Goal: Task Accomplishment & Management: Use online tool/utility

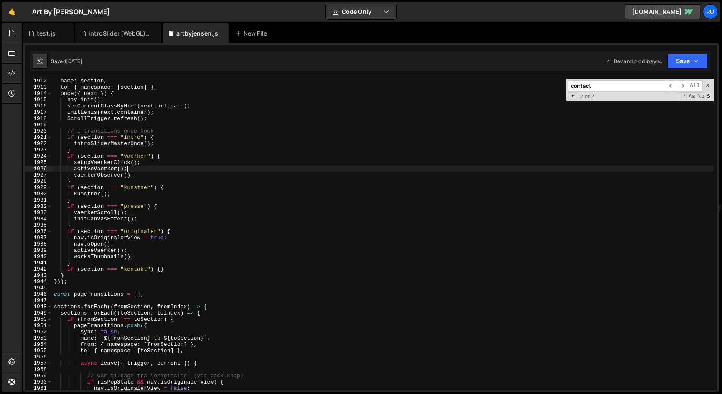
scroll to position [252139, 0]
click at [710, 84] on span at bounding box center [708, 85] width 6 height 6
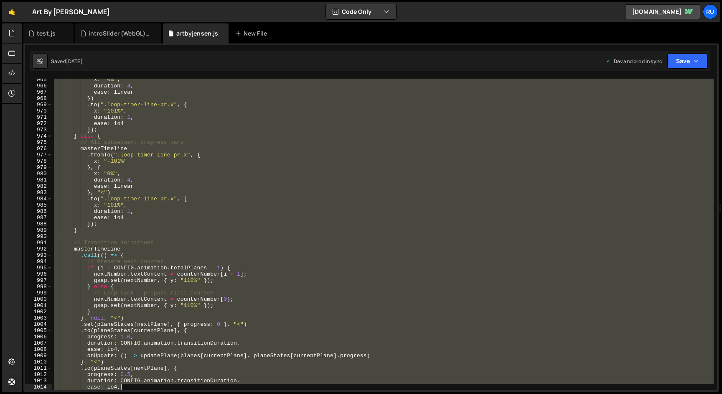
scroll to position [5978, 0]
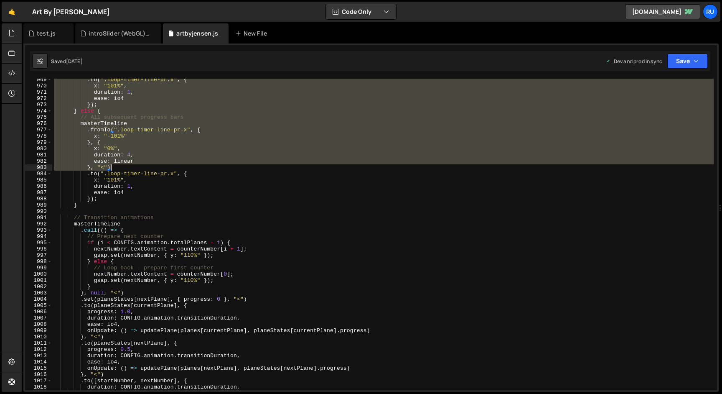
drag, startPoint x: 54, startPoint y: 141, endPoint x: 174, endPoint y: 165, distance: 122.4
click at [174, 165] on div ". to ( ".loop-timer-line-pr.x" , { x : "101%" , duration : 1 , ease : io4 }) ; …" at bounding box center [383, 238] width 662 height 324
click at [174, 165] on div ". to ( ".loop-timer-line-pr.x" , { x : "101%" , duration : 1 , ease : io4 }) ; …" at bounding box center [383, 234] width 662 height 311
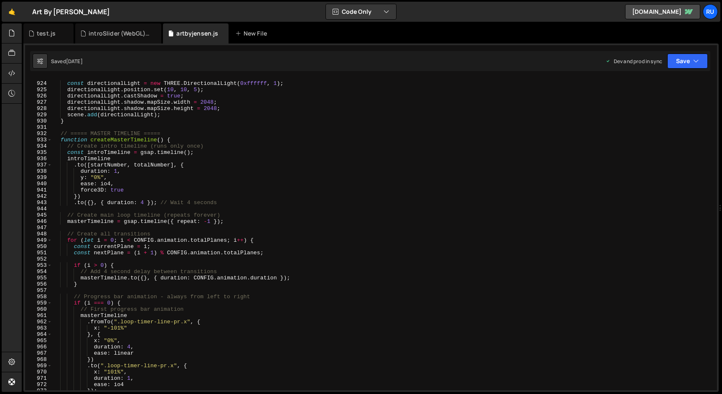
scroll to position [5699, 0]
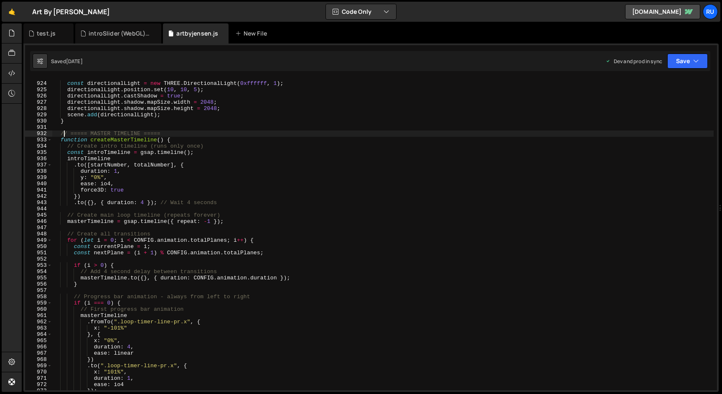
click at [62, 134] on div "const directionalLight = new THREE . DirectionalLight ( 0xffffff , 1 ) ; direct…" at bounding box center [383, 236] width 662 height 324
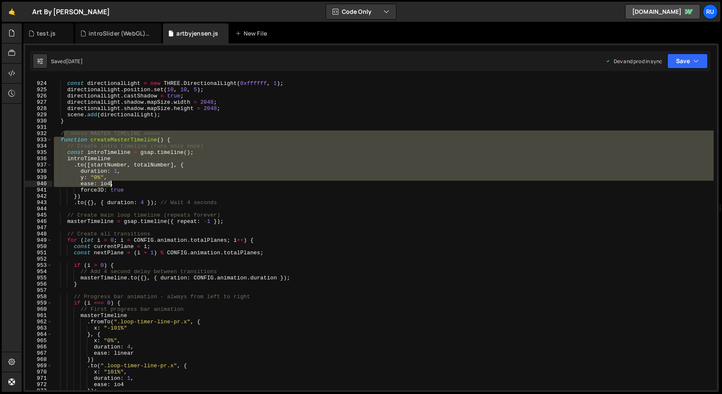
drag, startPoint x: 63, startPoint y: 133, endPoint x: 110, endPoint y: 180, distance: 67.1
click at [110, 180] on div "const directionalLight = new THREE . DirectionalLight ( 0xffffff , 1 ) ; direct…" at bounding box center [383, 236] width 662 height 324
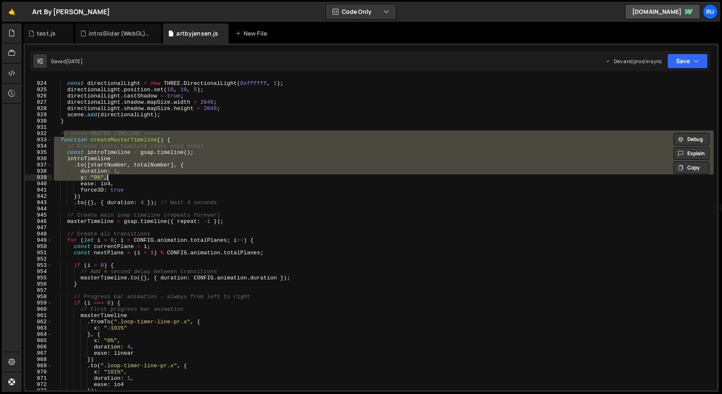
click at [110, 180] on div "const directionalLight = new THREE . DirectionalLight ( 0xffffff , 1 ) ; direct…" at bounding box center [383, 234] width 662 height 311
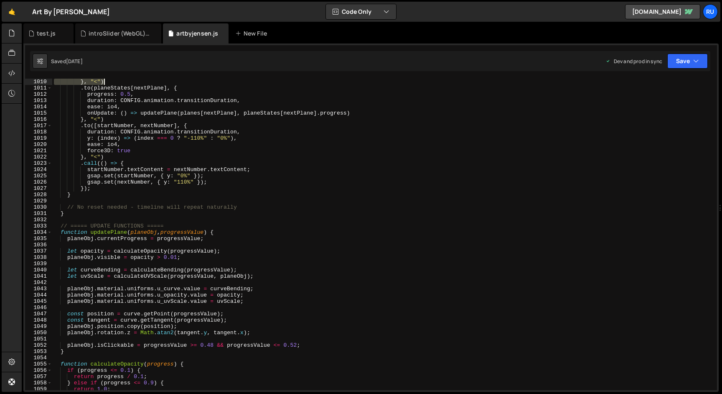
scroll to position [6208, 0]
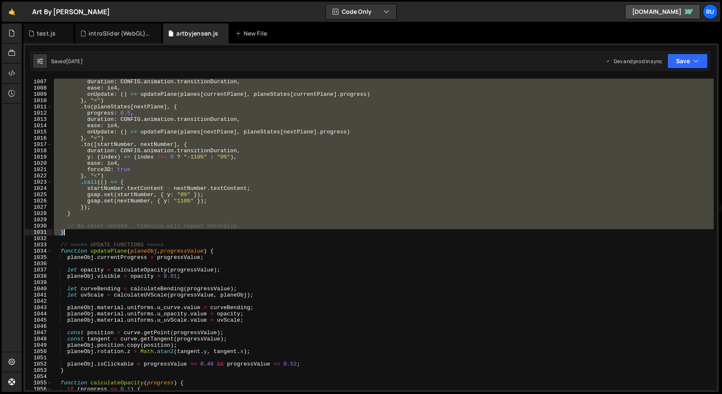
drag, startPoint x: 61, startPoint y: 133, endPoint x: 176, endPoint y: 230, distance: 150.4
click at [176, 230] on div "duration : CONFIG . animation . transitionDuration , ease : io4 , onUpdate : ( …" at bounding box center [383, 241] width 662 height 324
click at [148, 174] on div "duration : CONFIG . animation . transitionDuration , ease : io4 , onUpdate : ( …" at bounding box center [383, 234] width 662 height 311
type textarea "}, "<")"
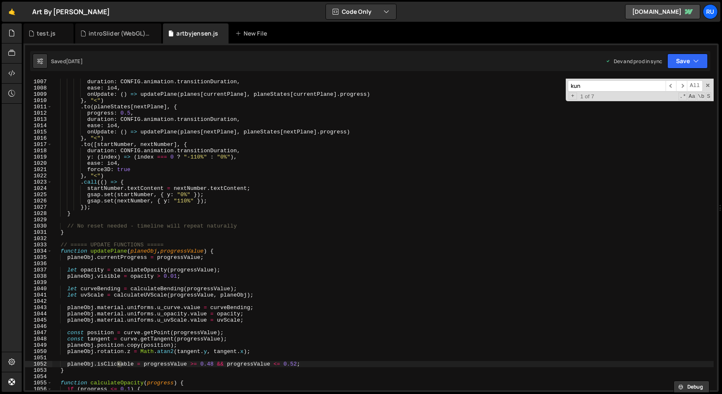
scroll to position [9325, 0]
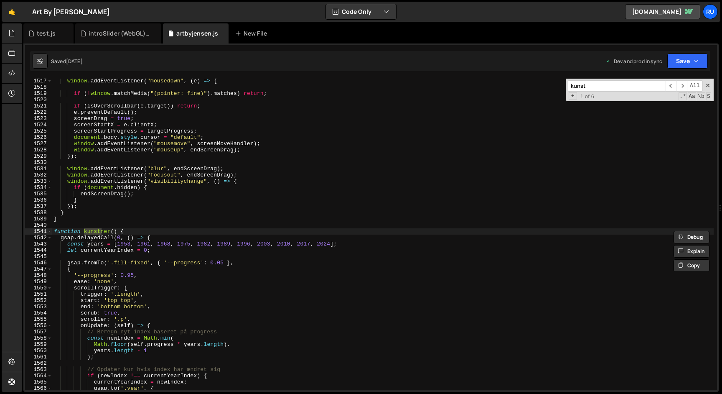
type input "kunst"
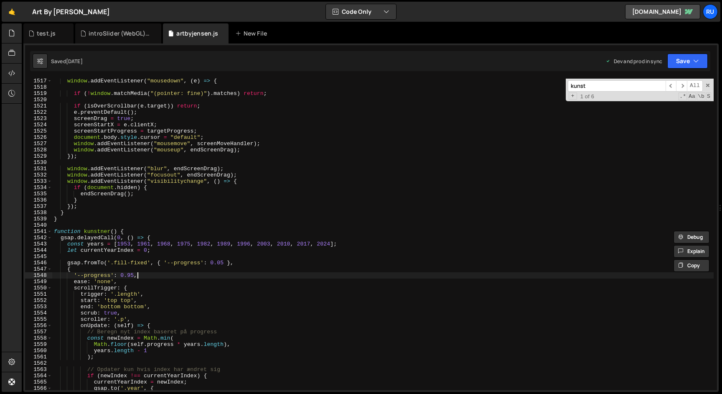
click at [153, 277] on div "window . addEventListener ( "mousedown" , ( e ) => { if ( ! window . matchMedia…" at bounding box center [383, 240] width 662 height 324
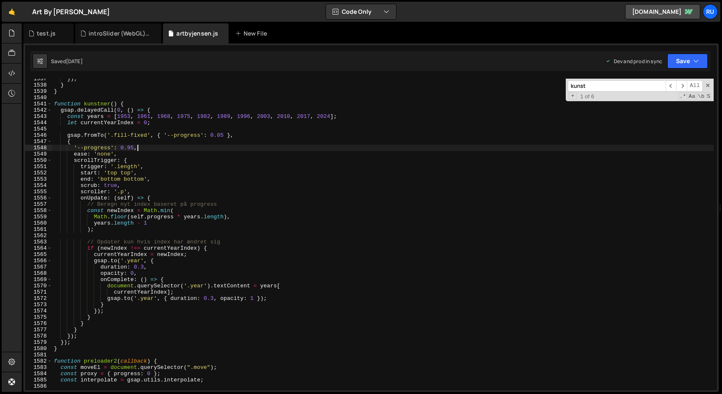
scroll to position [9449, 0]
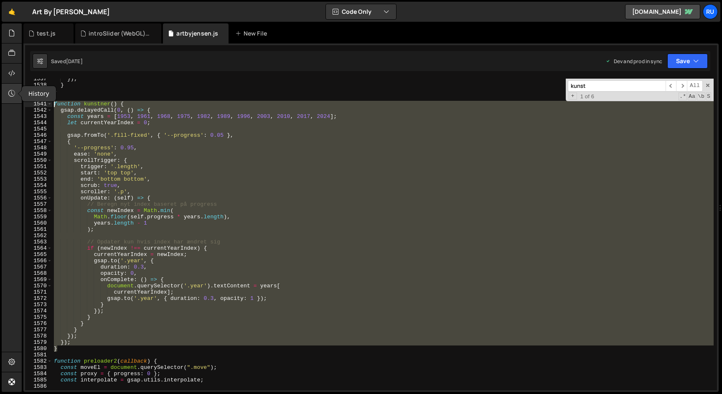
drag, startPoint x: 64, startPoint y: 347, endPoint x: 14, endPoint y: 102, distance: 250.0
click at [14, 102] on div "Hold on a sec... Are you certain you wish to leave this page? Any changes you'v…" at bounding box center [361, 197] width 722 height 394
paste textarea "}"
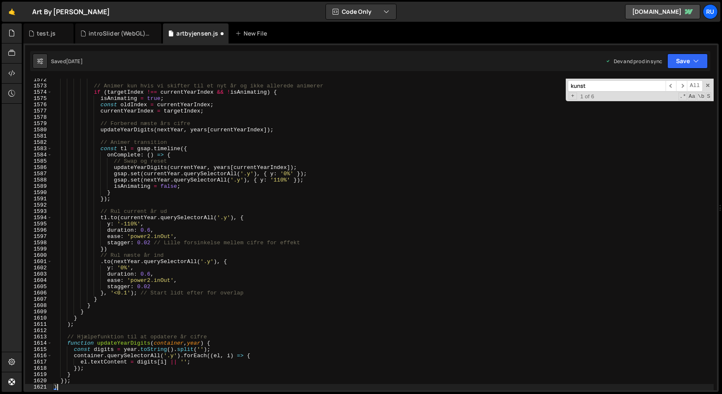
scroll to position [9489, 0]
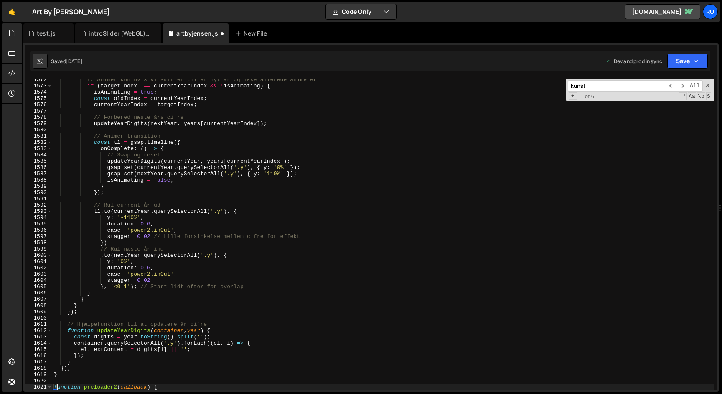
type textarea "function preloader2(callback) {"
click at [679, 58] on button "Save" at bounding box center [687, 60] width 41 height 15
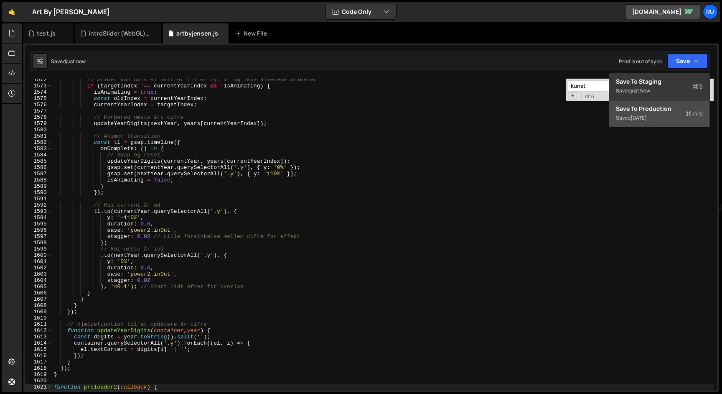
click at [659, 121] on div "Saved [DATE]" at bounding box center [659, 118] width 87 height 10
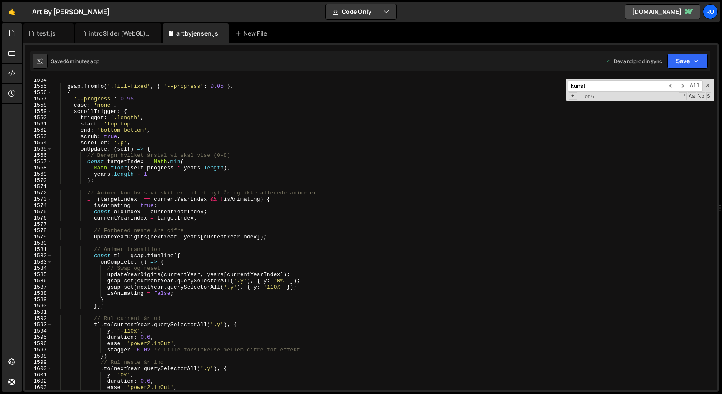
scroll to position [9486, 0]
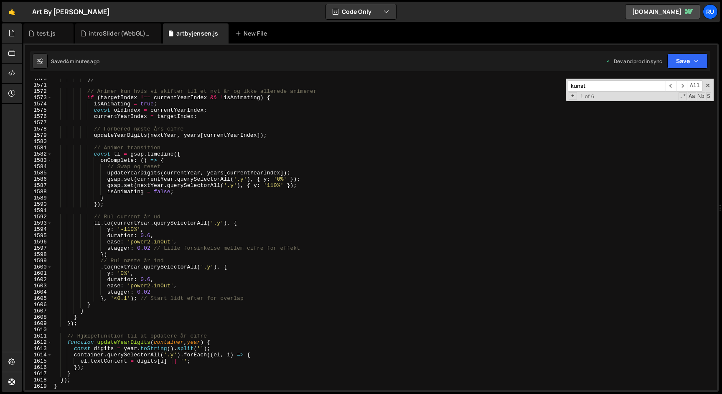
click at [141, 211] on div ") ; // Animer kun hvis vi skifter til et nyt år og ikke allerede animerer if ( …" at bounding box center [383, 238] width 662 height 324
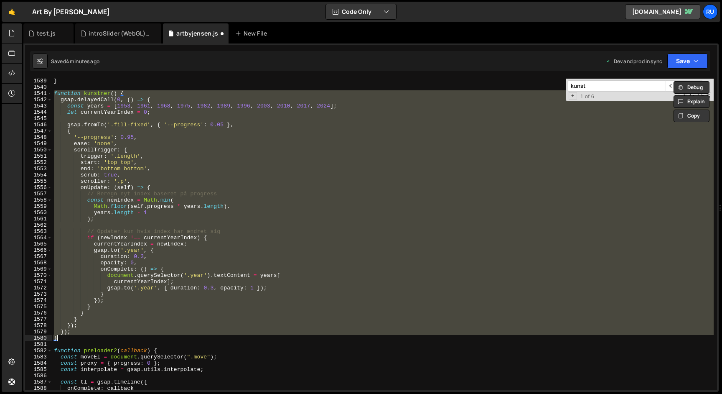
scroll to position [9446, 0]
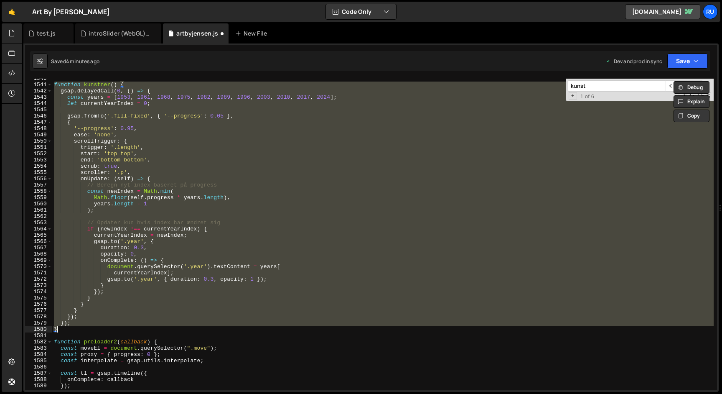
paste textarea
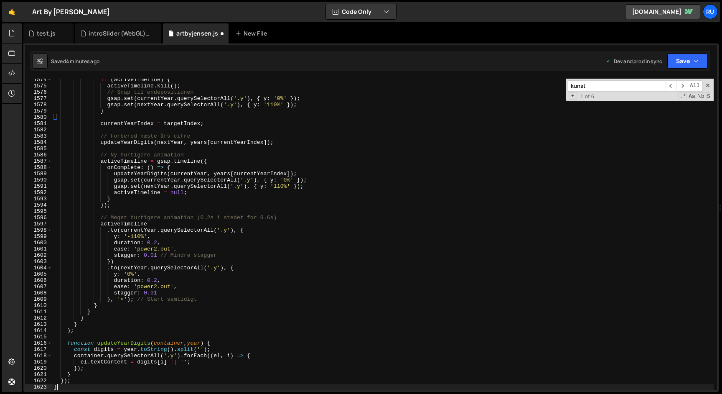
scroll to position [9492, 0]
click at [690, 63] on button "Save" at bounding box center [687, 60] width 41 height 15
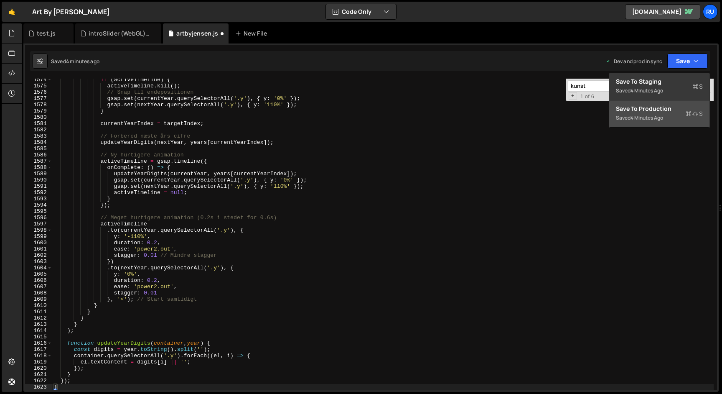
click at [660, 103] on button "Save to Production S Saved 4 minutes ago" at bounding box center [659, 113] width 100 height 27
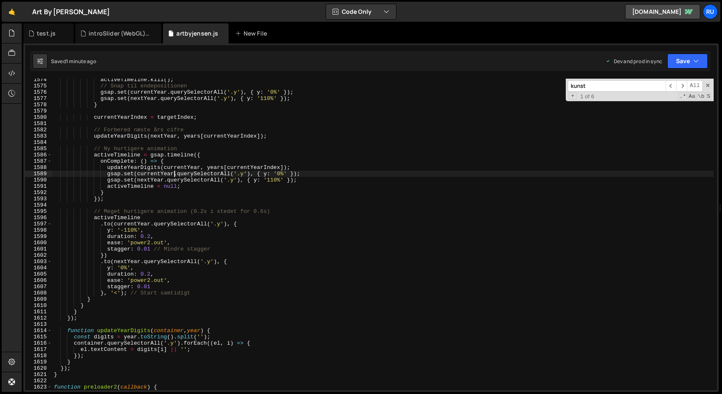
click at [173, 174] on div "activeTimeline . kill ( ) ; // Snap til endepositionen gsap . set ( currentYear…" at bounding box center [383, 238] width 662 height 324
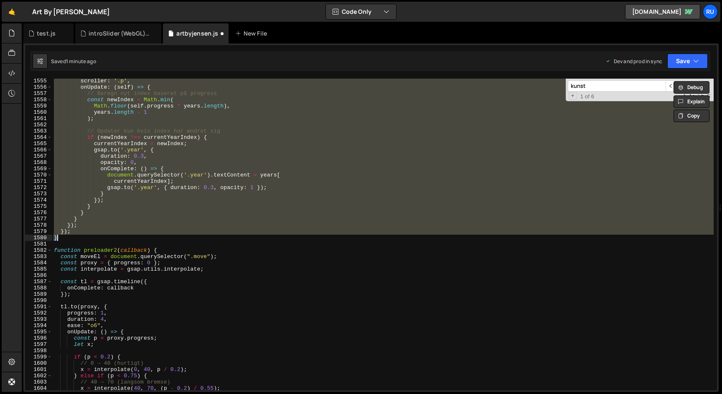
paste textarea
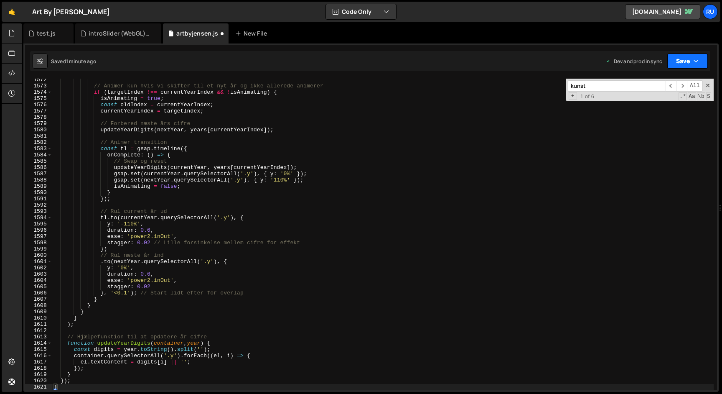
click at [687, 61] on button "Save" at bounding box center [687, 60] width 41 height 15
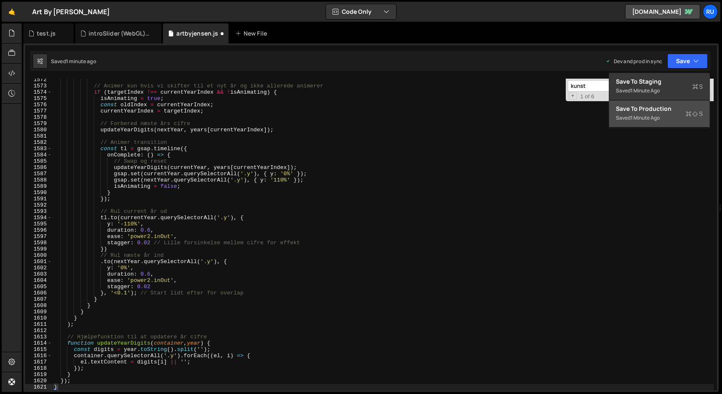
click at [646, 116] on div "1 minute ago" at bounding box center [645, 117] width 29 height 7
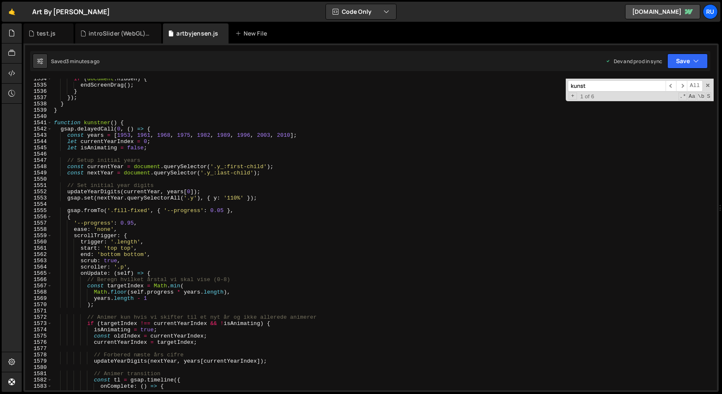
scroll to position [9269, 0]
click at [125, 242] on div "if ( document . hidden ) { endScreenDrag ( ) ; } }) ; } } function kunstner ( )…" at bounding box center [383, 238] width 662 height 324
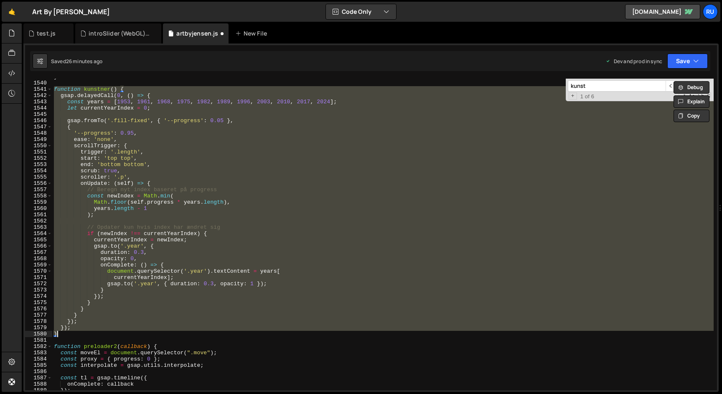
scroll to position [9464, 0]
paste textarea
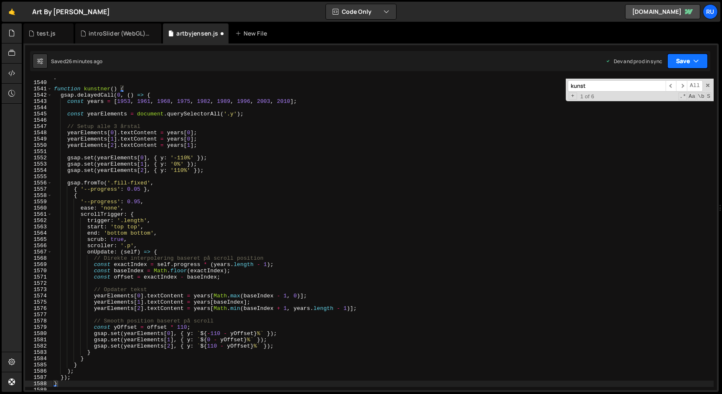
click at [679, 61] on button "Save" at bounding box center [687, 60] width 41 height 15
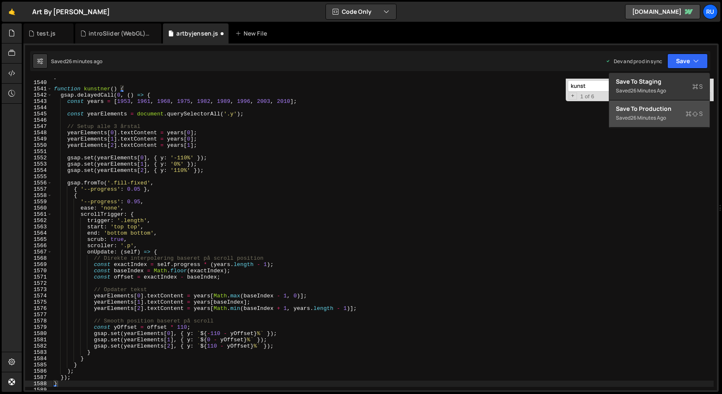
click at [667, 113] on div "Saved 26 minutes ago" at bounding box center [659, 118] width 87 height 10
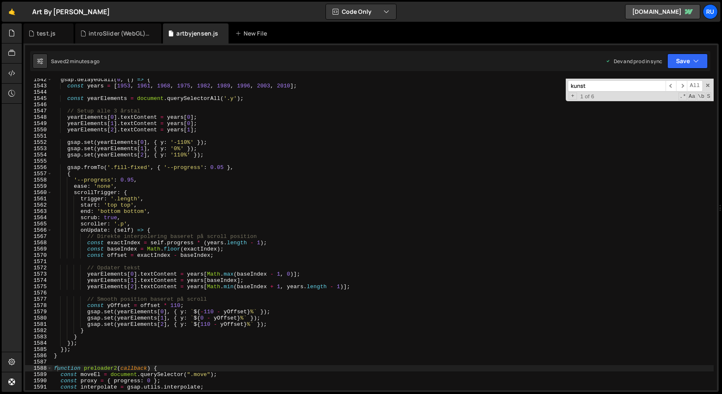
scroll to position [9454, 0]
click at [139, 143] on div "gsap . delayedCall ( 0 , ( ) => { const years = [ 1953 , 1961 , 1968 , 1975 , 1…" at bounding box center [383, 238] width 662 height 324
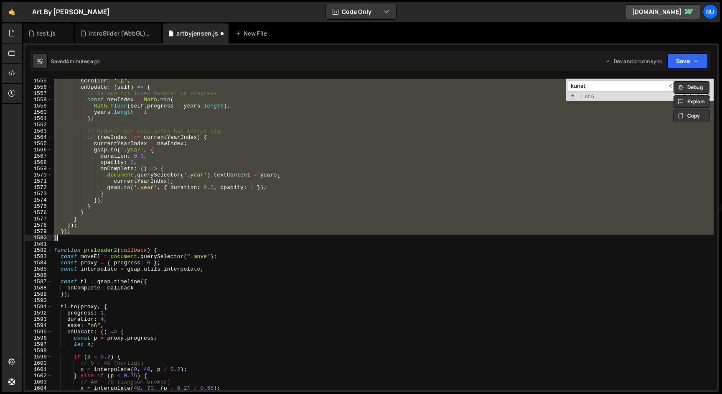
paste textarea
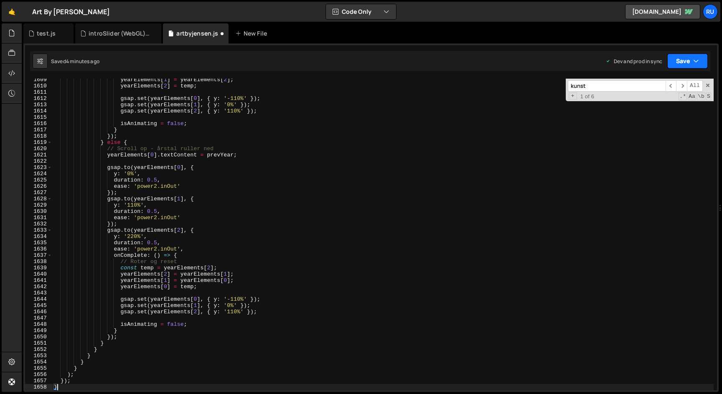
click at [693, 62] on icon "button" at bounding box center [696, 61] width 6 height 8
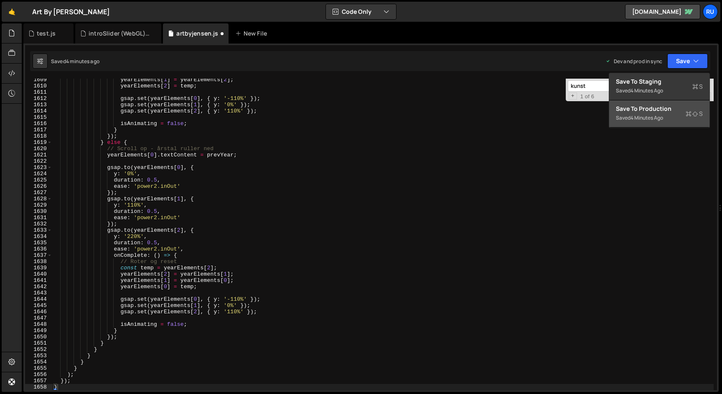
click at [668, 117] on div "Saved 4 minutes ago" at bounding box center [659, 118] width 87 height 10
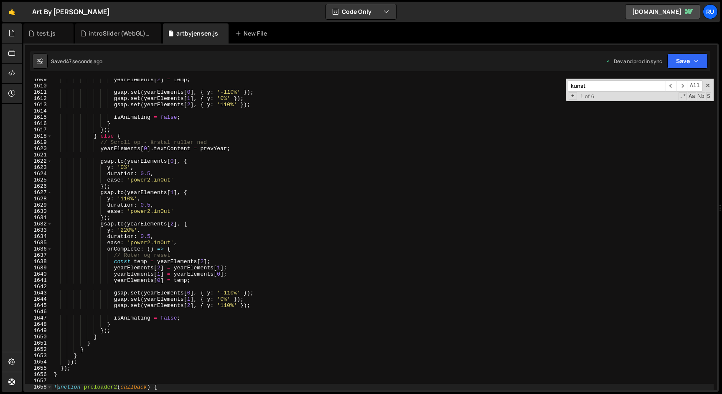
click at [258, 262] on div "yearElements [ 2 ] = temp ; gsap . set ( yearElements [ 0 ] , { y : '-110%' }) …" at bounding box center [383, 238] width 662 height 324
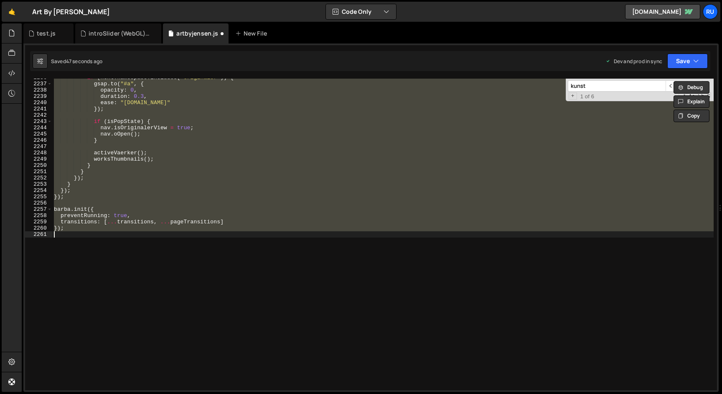
scroll to position [9558, 0]
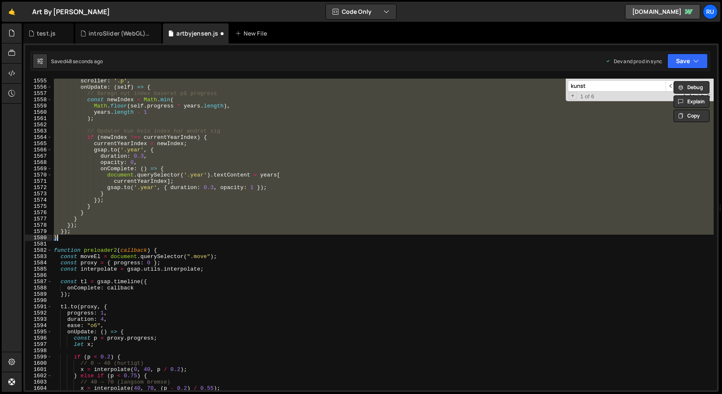
paste textarea
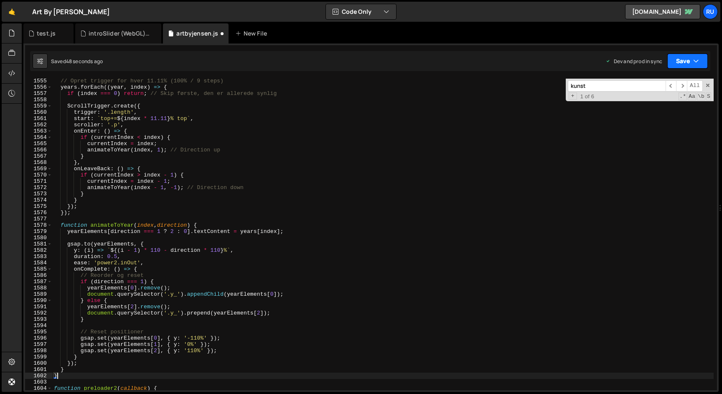
click at [692, 59] on button "Save" at bounding box center [687, 60] width 41 height 15
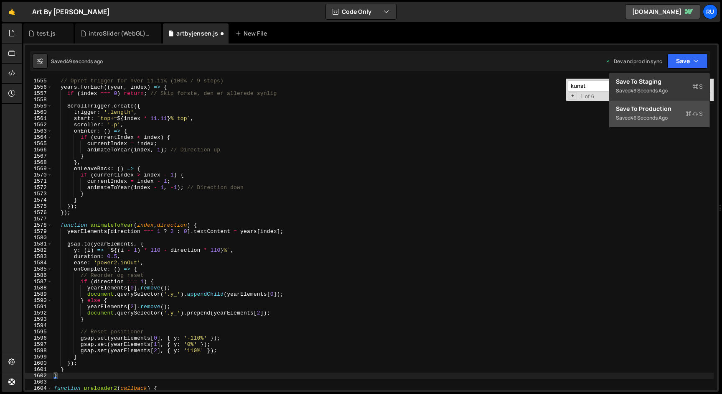
click at [664, 122] on div "Saved 46 seconds ago" at bounding box center [659, 118] width 87 height 10
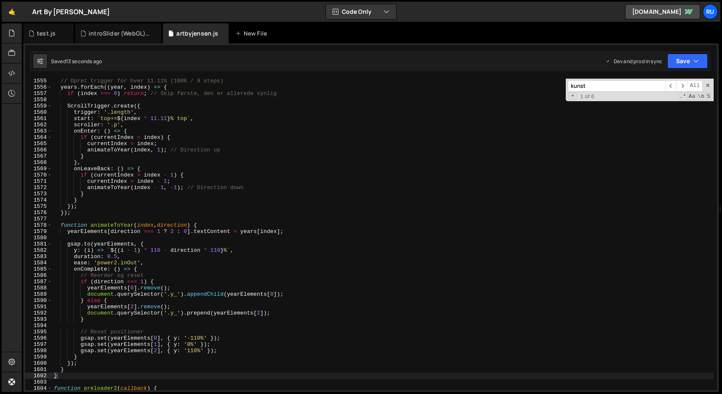
click at [201, 260] on div "// Opret trigger for hver 11.11% (100% / 9 steps) years . forEach (( year , ind…" at bounding box center [383, 240] width 662 height 324
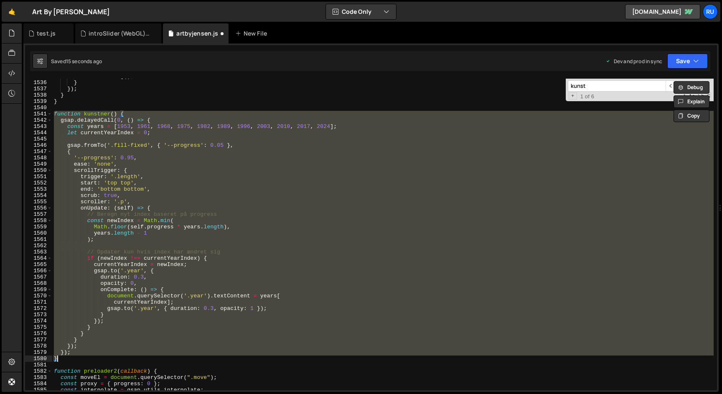
scroll to position [9428, 0]
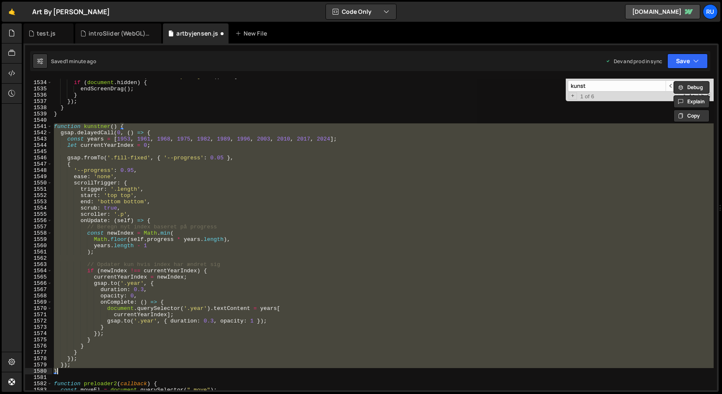
click at [200, 295] on div "window . addEventListener ( "visibilitychange" , ( ) => { if ( document . hidde…" at bounding box center [383, 234] width 662 height 311
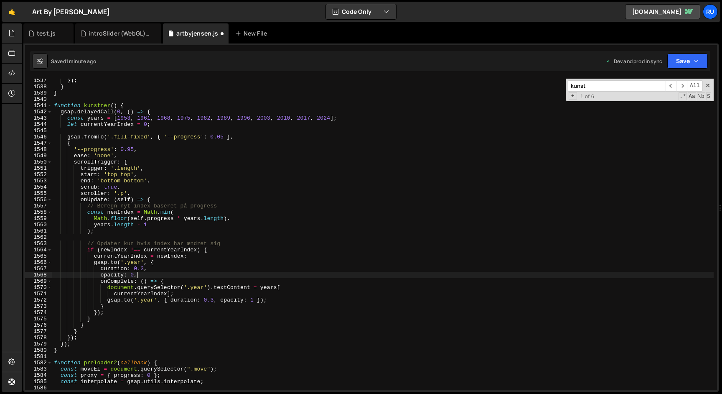
scroll to position [9450, 0]
click at [180, 196] on div "}) ; } } function kunstner ( ) { gsap . delayedCall ( 0 , ( ) => { const years …" at bounding box center [383, 237] width 662 height 324
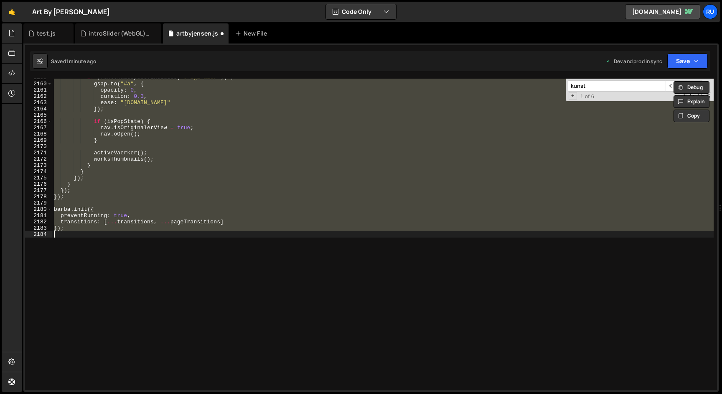
scroll to position [12058, 0]
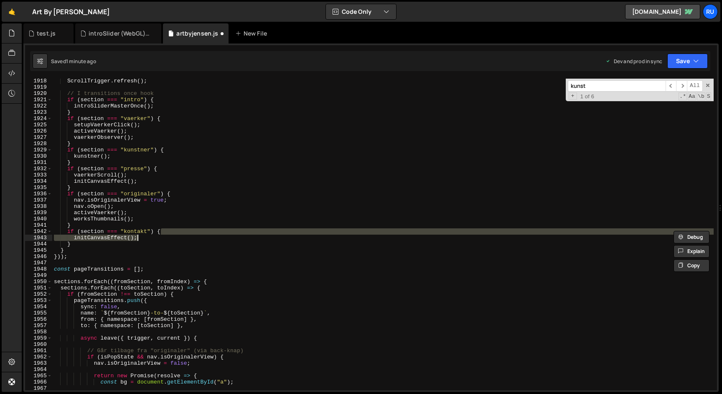
click at [176, 239] on div "ScrollTrigger . refresh ( ) ; // I transitions once hook if ( section === "intr…" at bounding box center [383, 234] width 662 height 311
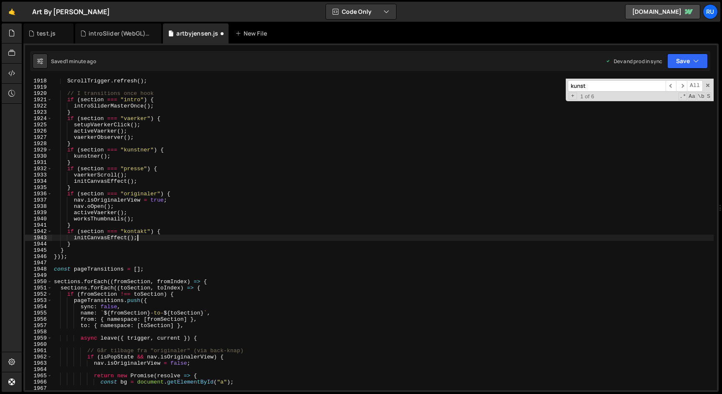
click at [592, 85] on input "kunst" at bounding box center [617, 85] width 98 height 11
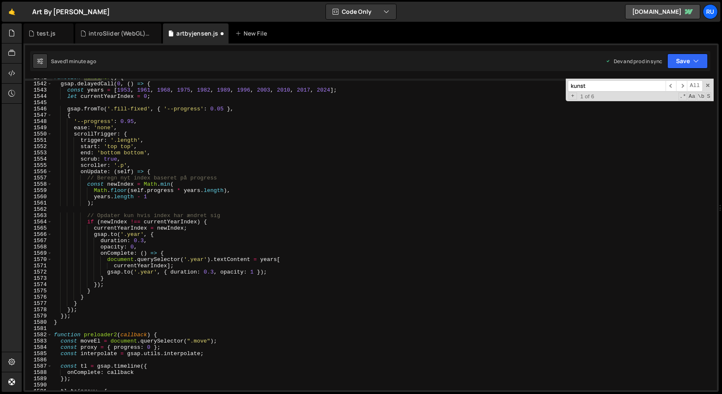
scroll to position [9454, 0]
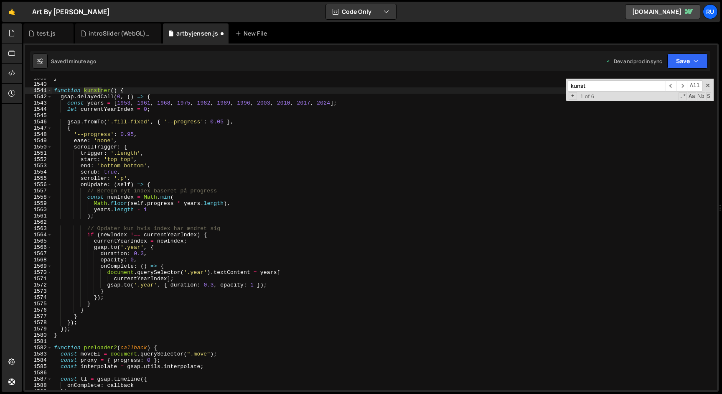
click at [112, 315] on div "} function kunstner ( ) { gsap . delayedCall ( 0 , ( ) => { const years = [ 195…" at bounding box center [383, 237] width 662 height 324
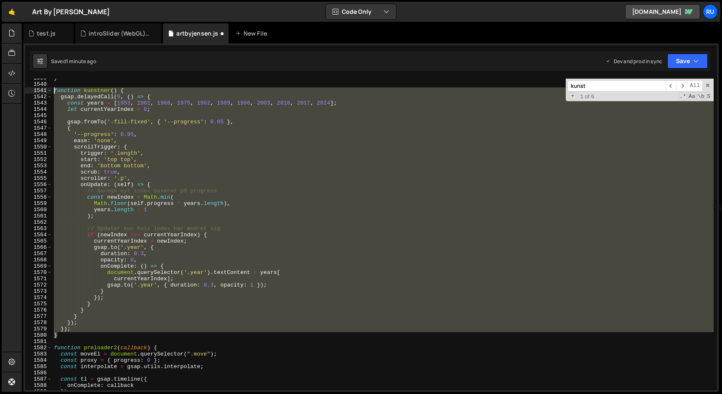
drag, startPoint x: 66, startPoint y: 335, endPoint x: 28, endPoint y: 89, distance: 248.6
click at [28, 89] on div "} 1539 1540 1541 1542 1543 1544 1545 1546 1547 1548 1549 1550 1551 1552 1553 15…" at bounding box center [371, 234] width 692 height 311
click at [186, 191] on div "} function kunstner ( ) { gsap . delayedCall ( 0 , ( ) => { const years = [ 195…" at bounding box center [383, 234] width 662 height 311
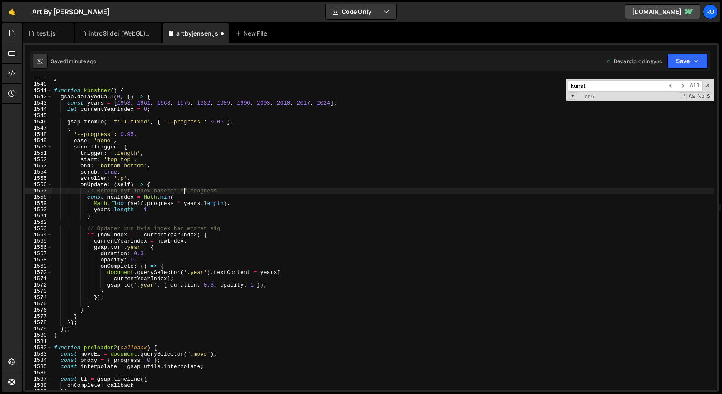
scroll to position [13382, 0]
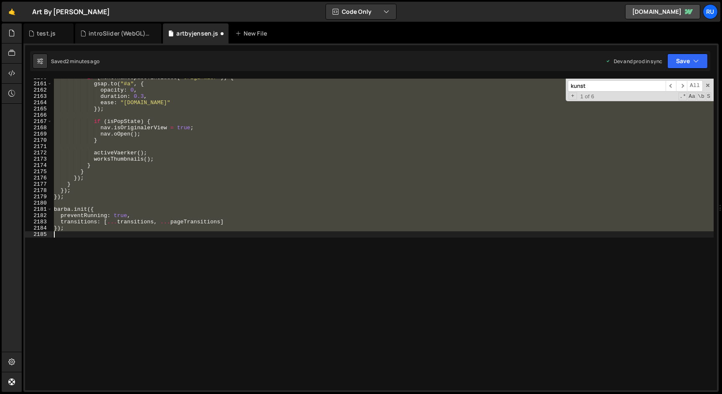
click at [186, 191] on div "if ( next . namespace . includes ( "originaler" )) { gsap . to ( "#a" , { opaci…" at bounding box center [383, 234] width 662 height 311
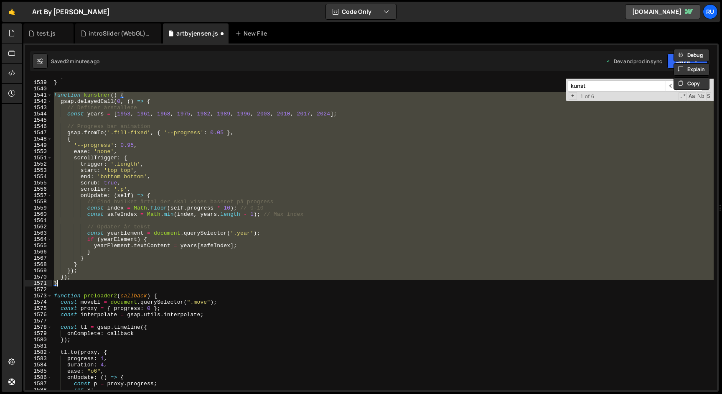
scroll to position [9469, 0]
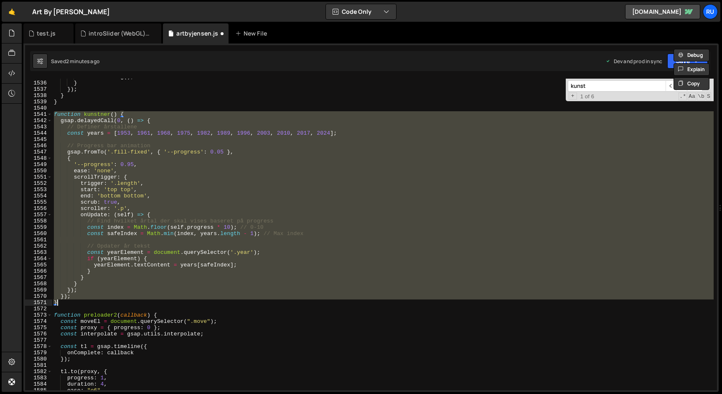
paste textarea
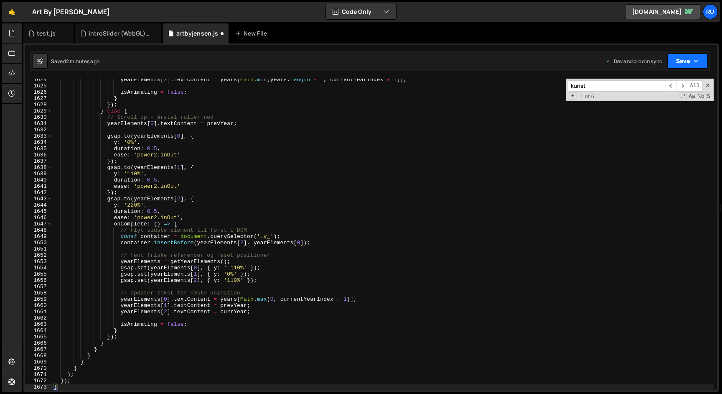
click at [697, 59] on icon "button" at bounding box center [696, 61] width 6 height 8
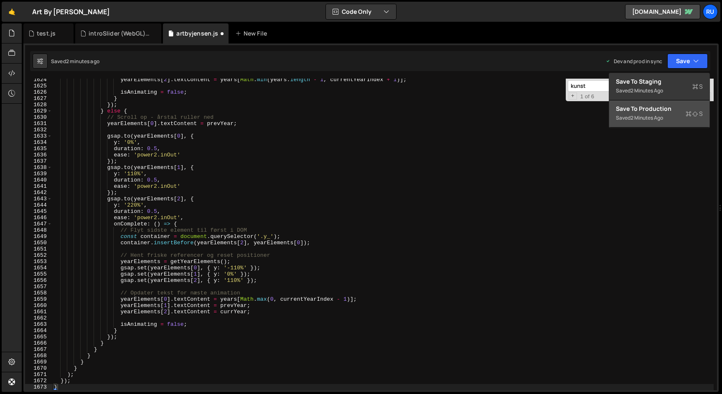
click at [678, 111] on div "Save to Production S" at bounding box center [659, 108] width 87 height 8
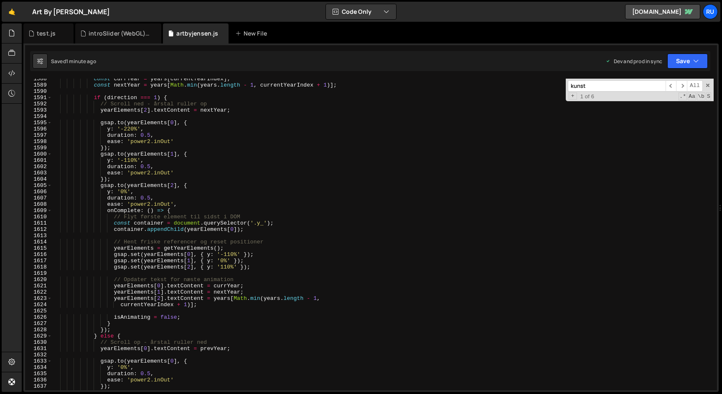
scroll to position [9373, 0]
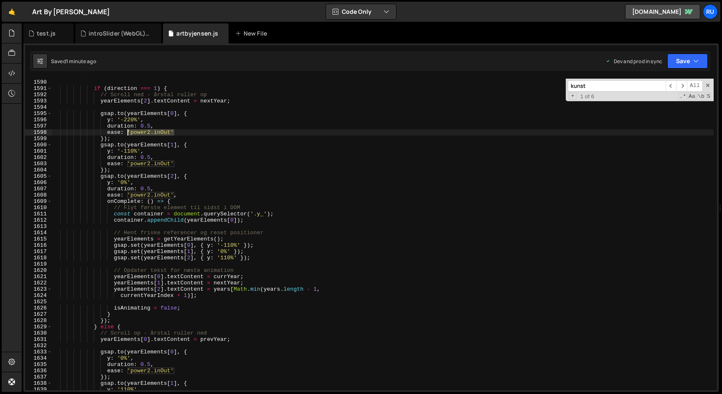
drag, startPoint x: 175, startPoint y: 132, endPoint x: 127, endPoint y: 132, distance: 48.1
click at [127, 132] on div "const nextYear = years [ Math . min ( years . length - 1 , currentYearIndex + 1…" at bounding box center [383, 235] width 662 height 324
click at [140, 127] on div "const nextYear = years [ Math . min ( years . length - 1 , currentYearIndex + 1…" at bounding box center [383, 235] width 662 height 324
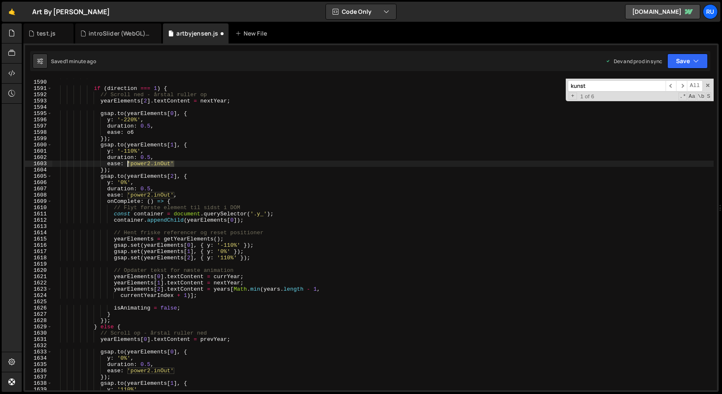
drag, startPoint x: 176, startPoint y: 163, endPoint x: 129, endPoint y: 163, distance: 46.8
click at [129, 163] on div "const nextYear = years [ Math . min ( years . length - 1 , currentYearIndex + 1…" at bounding box center [383, 235] width 662 height 324
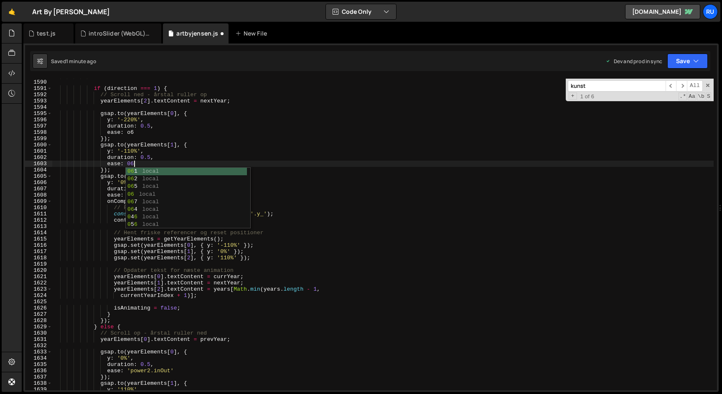
click at [154, 150] on div "const nextYear = years [ Math . min ( years . length - 1 , currentYearIndex + 1…" at bounding box center [383, 235] width 662 height 324
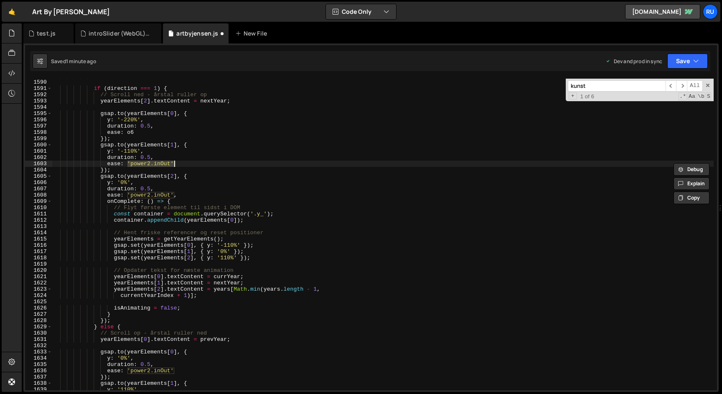
click at [181, 167] on div "const nextYear = years [ Math . min ( years . length - 1 , currentYearIndex + 1…" at bounding box center [383, 235] width 662 height 324
drag, startPoint x: 181, startPoint y: 164, endPoint x: 127, endPoint y: 165, distance: 54.3
click at [127, 165] on div "const nextYear = years [ Math . min ( years . length - 1 , currentYearIndex + 1…" at bounding box center [383, 235] width 662 height 324
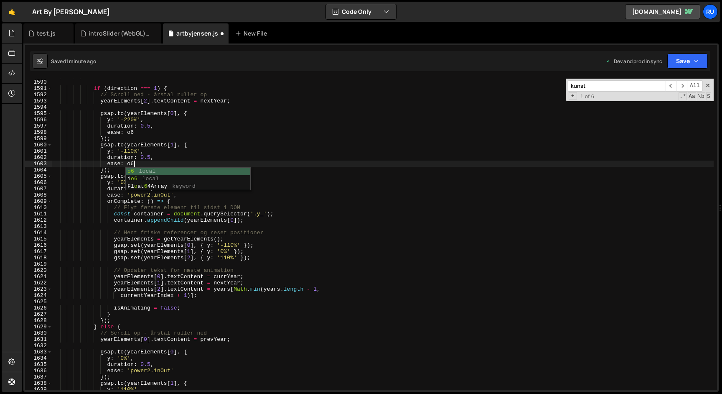
click at [160, 140] on div "const nextYear = years [ Math . min ( years . length - 1 , currentYearIndex + 1…" at bounding box center [383, 235] width 662 height 324
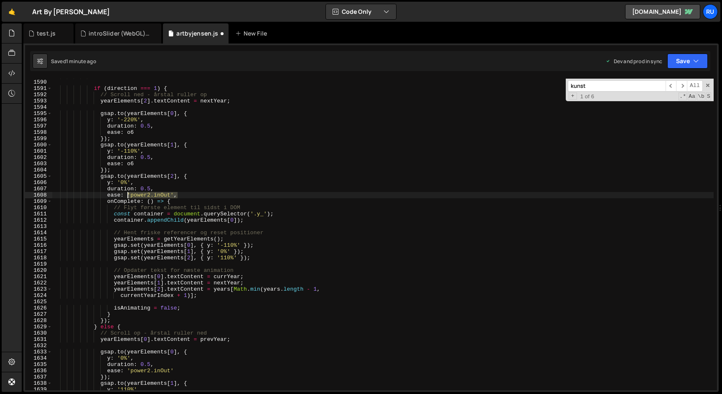
drag, startPoint x: 177, startPoint y: 195, endPoint x: 126, endPoint y: 195, distance: 51.0
click at [126, 195] on div "const nextYear = years [ Math . min ( years . length - 1 , currentYearIndex + 1…" at bounding box center [383, 235] width 662 height 324
click at [179, 185] on div "const nextYear = years [ Math . min ( years . length - 1 , currentYearIndex + 1…" at bounding box center [383, 235] width 662 height 324
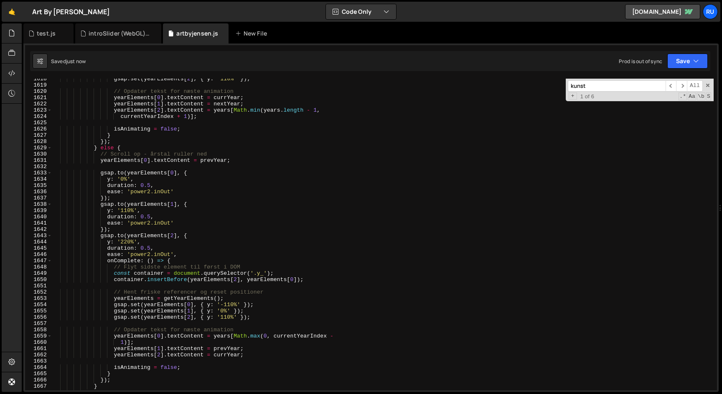
scroll to position [9540, 0]
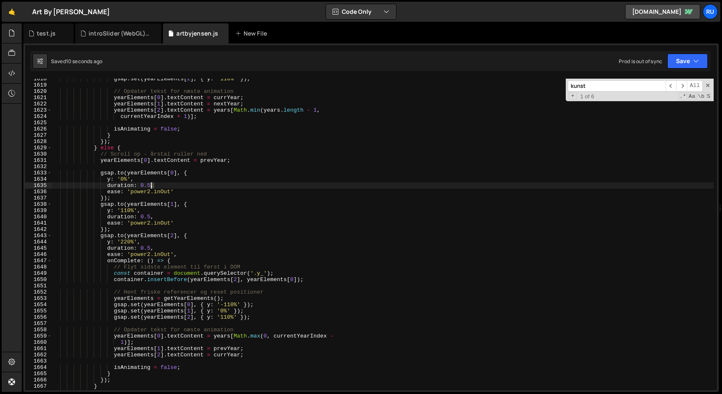
drag, startPoint x: 155, startPoint y: 187, endPoint x: 141, endPoint y: 187, distance: 13.8
click at [141, 187] on div "gsap . set ( yearElements [ 2 ] , { y : '110%' }) ; // Opdater tekst for næste …" at bounding box center [383, 238] width 662 height 324
drag, startPoint x: 176, startPoint y: 192, endPoint x: 127, endPoint y: 192, distance: 48.5
click at [127, 192] on div "gsap . set ( yearElements [ 2 ] , { y : '110%' }) ; // Opdater tekst for næste …" at bounding box center [383, 238] width 662 height 324
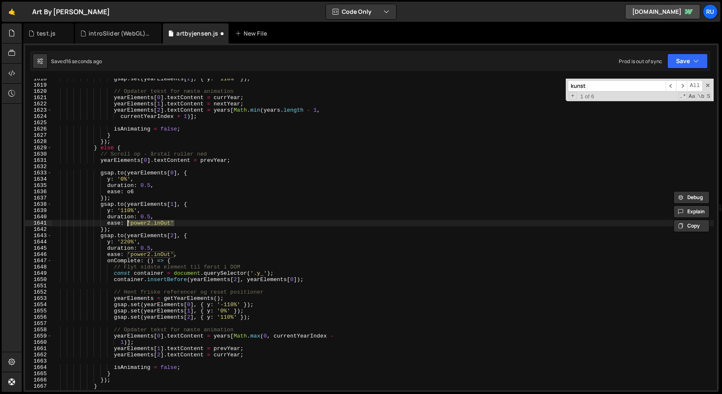
drag, startPoint x: 174, startPoint y: 224, endPoint x: 128, endPoint y: 224, distance: 46.4
click at [128, 224] on div "gsap . set ( yearElements [ 2 ] , { y : '110%' }) ; // Opdater tekst for næste …" at bounding box center [383, 238] width 662 height 324
paste textarea "o6"
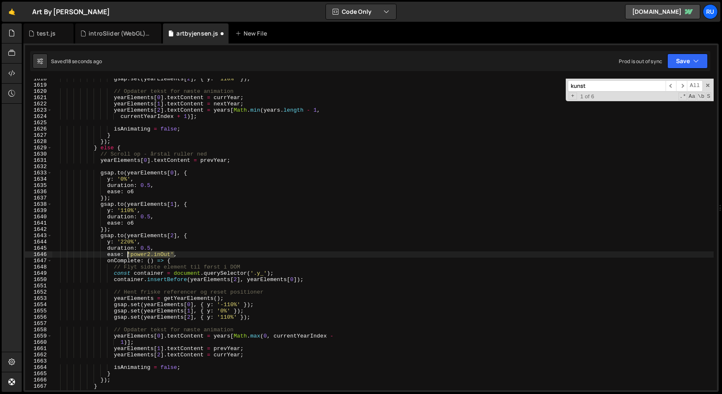
drag, startPoint x: 173, startPoint y: 254, endPoint x: 127, endPoint y: 256, distance: 46.0
click at [127, 256] on div "gsap . set ( yearElements [ 2 ] , { y : '110%' }) ; // Opdater tekst for næste …" at bounding box center [383, 238] width 662 height 324
paste textarea "o6"
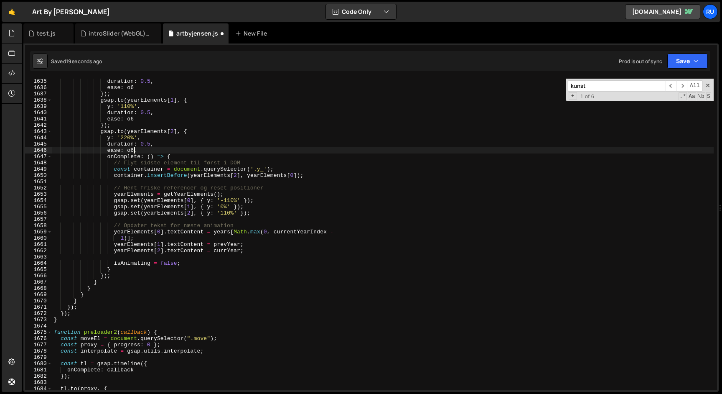
scroll to position [9709, 0]
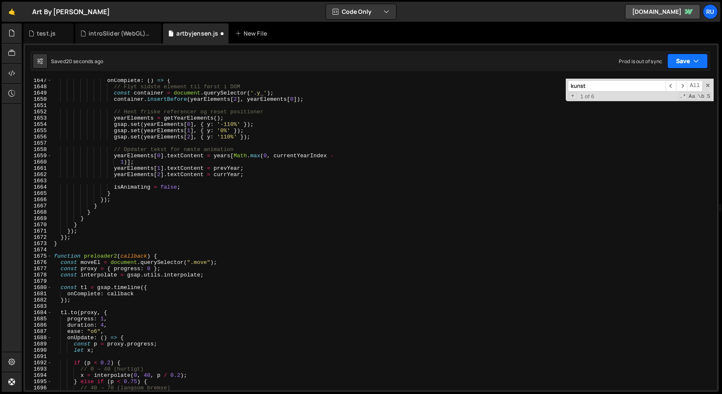
click at [694, 59] on icon "button" at bounding box center [696, 61] width 6 height 8
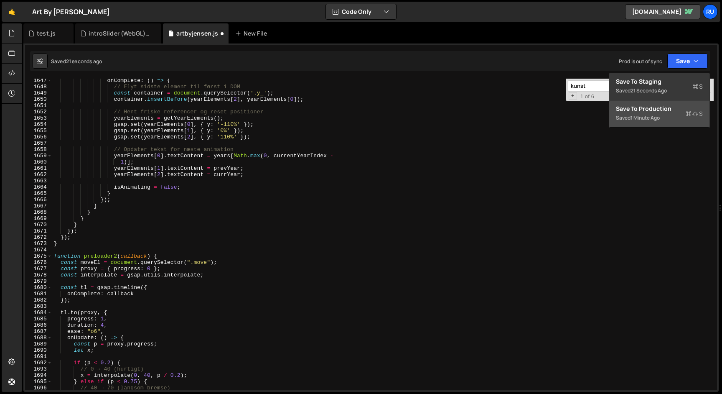
click at [666, 116] on div "Saved 1 minute ago" at bounding box center [659, 118] width 87 height 10
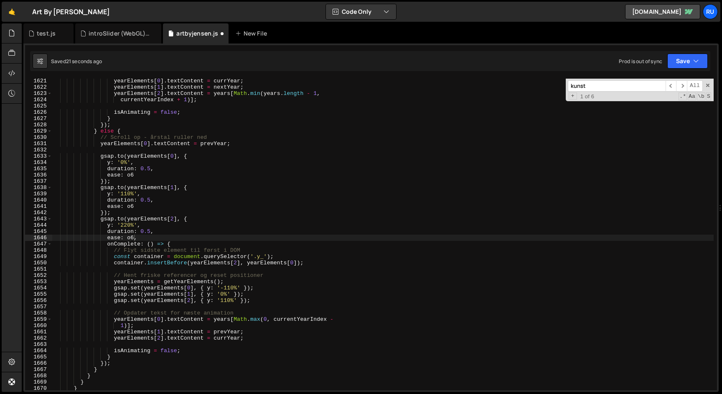
scroll to position [9556, 0]
click at [128, 251] on div "yearElements [ 0 ] . textContent = currYear ; yearElements [ 1 ] . textContent …" at bounding box center [383, 240] width 662 height 324
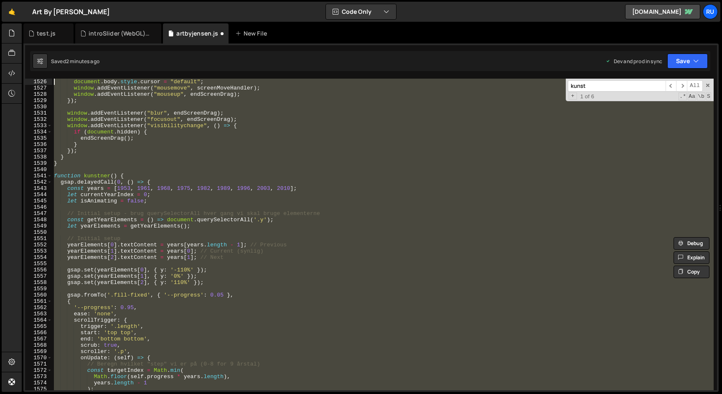
scroll to position [8892, 0]
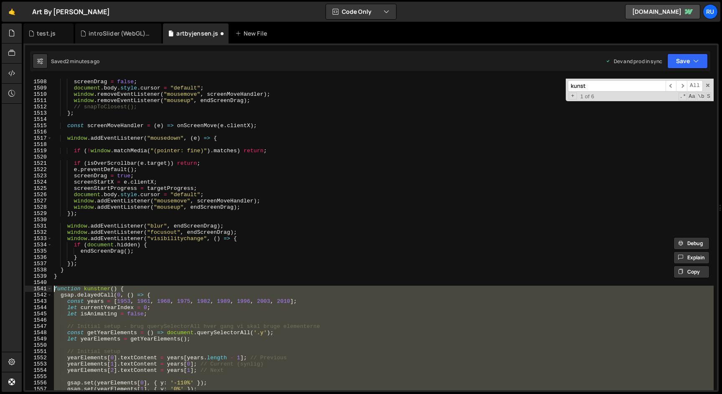
drag, startPoint x: 67, startPoint y: 219, endPoint x: 33, endPoint y: 290, distance: 79.6
click at [33, 290] on div "ease: 'power2.inOut', 1508 1509 1510 1511 1512 1513 1514 1515 1516 1517 1518 15…" at bounding box center [371, 234] width 692 height 311
paste textarea "}"
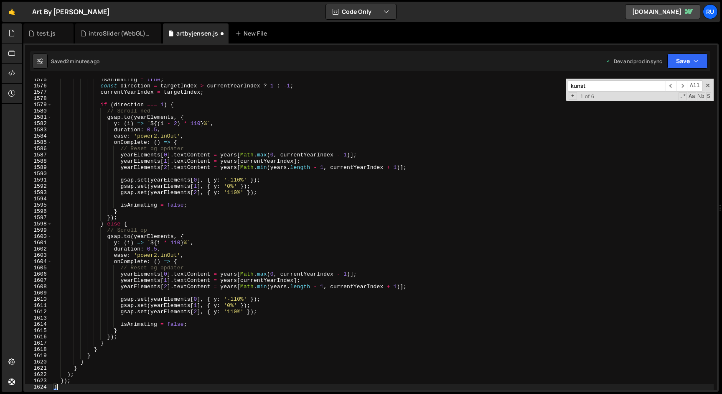
scroll to position [9486, 0]
click at [689, 61] on button "Save" at bounding box center [687, 60] width 41 height 15
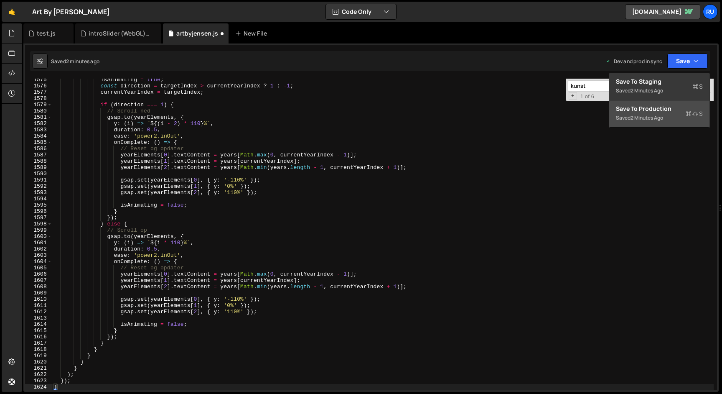
click at [667, 116] on div "Saved 2 minutes ago" at bounding box center [659, 118] width 87 height 10
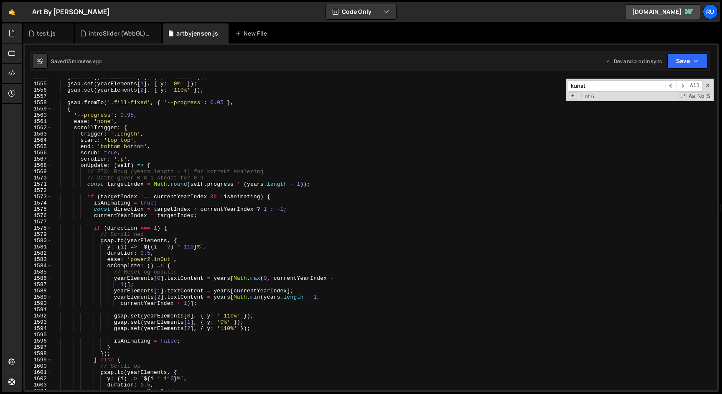
scroll to position [9354, 0]
drag, startPoint x: 173, startPoint y: 259, endPoint x: 129, endPoint y: 260, distance: 43.9
click at [129, 260] on div "gsap . set ( yearElements [ 0 ] , { y : '-110%' }) ; gsap . set ( yearElements …" at bounding box center [383, 236] width 662 height 324
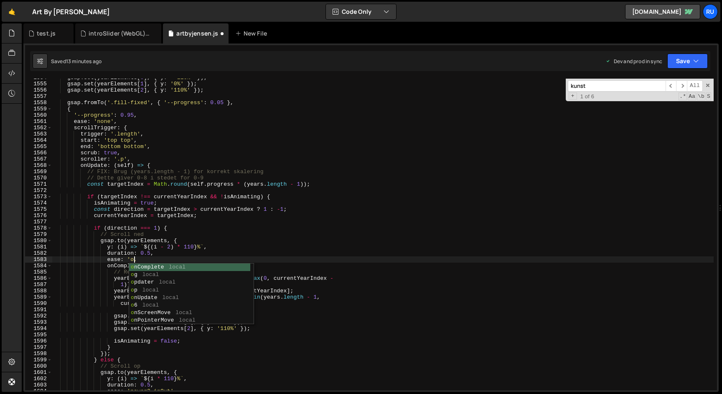
scroll to position [0, 6]
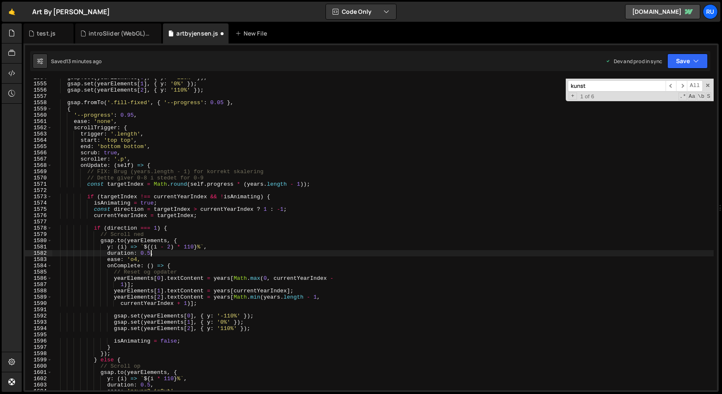
click at [149, 252] on div "gsap . set ( yearElements [ 0 ] , { y : '-110%' }) ; gsap . set ( yearElements …" at bounding box center [383, 236] width 662 height 324
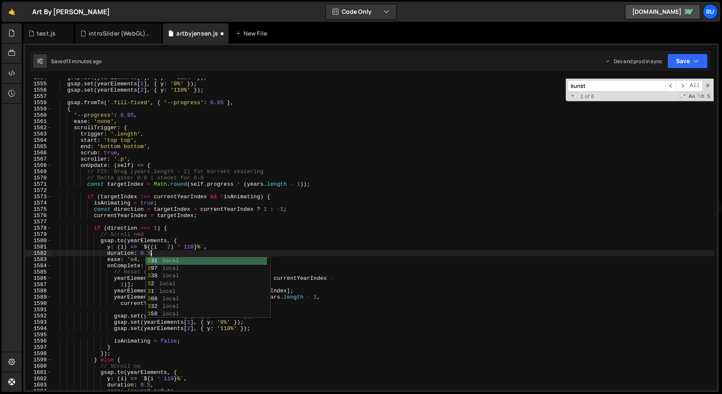
scroll to position [0, 7]
click at [158, 248] on div "gsap . set ( yearElements [ 0 ] , { y : '-110%' }) ; gsap . set ( yearElements …" at bounding box center [383, 236] width 662 height 324
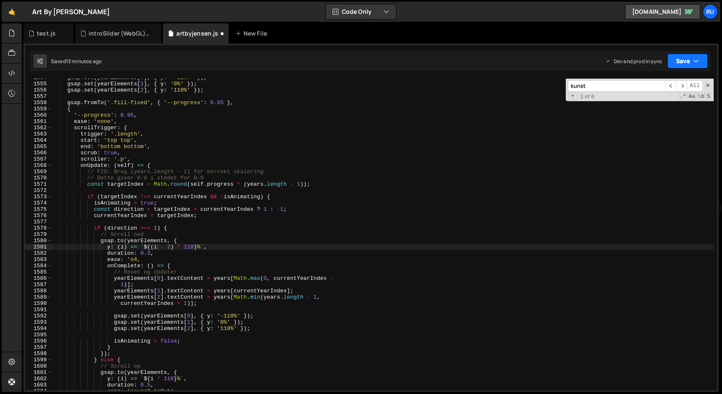
click at [693, 55] on button "Save" at bounding box center [687, 60] width 41 height 15
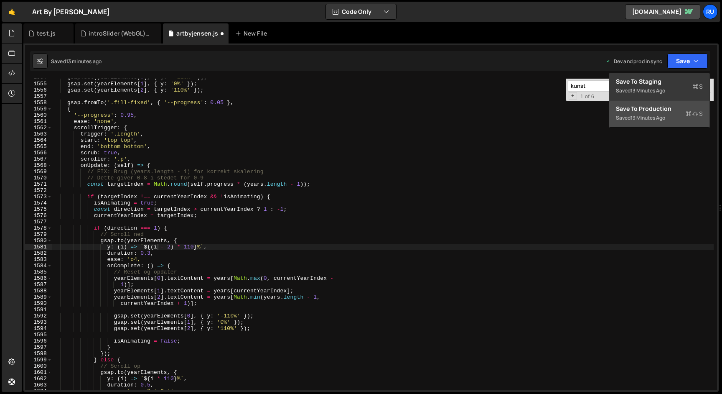
click at [672, 101] on button "Save to Production S Saved 13 minutes ago" at bounding box center [659, 113] width 100 height 27
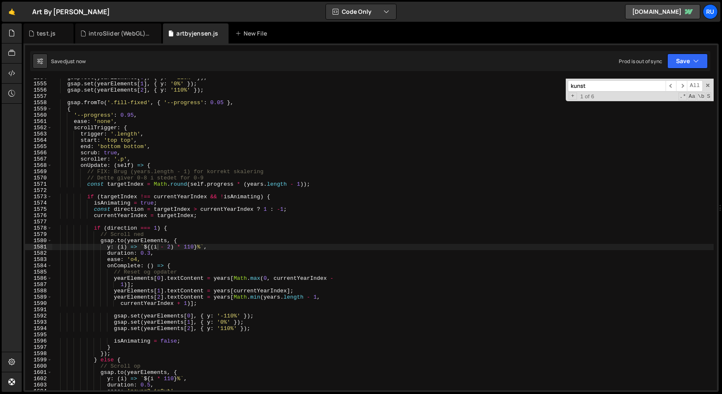
click at [130, 259] on div "gsap . set ( yearElements [ 0 ] , { y : '-110%' }) ; gsap . set ( yearElements …" at bounding box center [383, 236] width 662 height 324
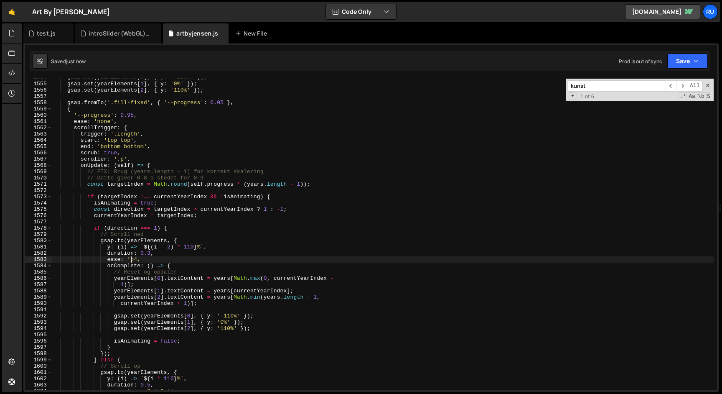
scroll to position [0, 6]
click at [682, 64] on button "Save" at bounding box center [687, 60] width 41 height 15
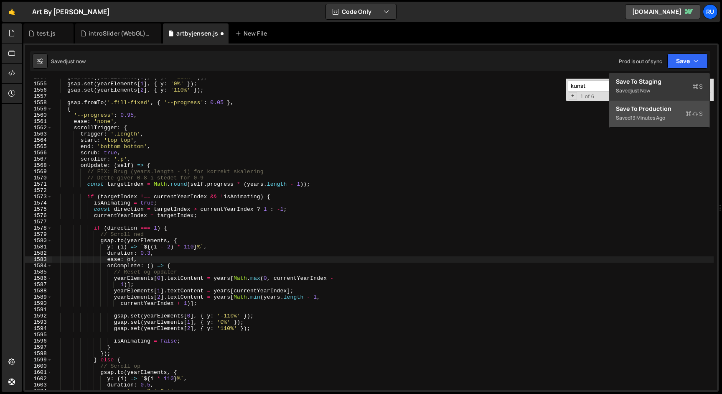
click at [669, 115] on div "Saved 13 minutes ago" at bounding box center [659, 118] width 87 height 10
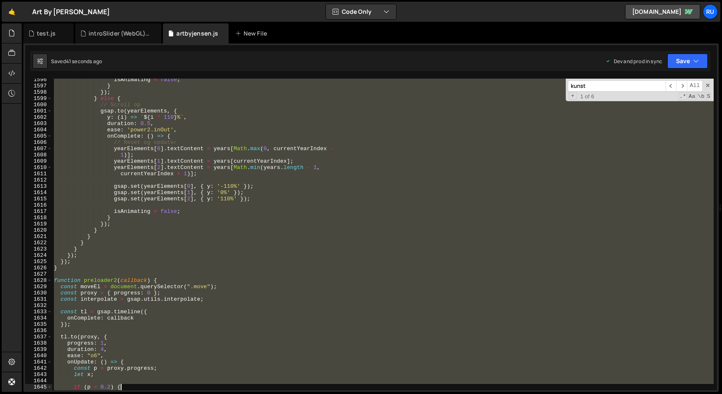
scroll to position [9604, 0]
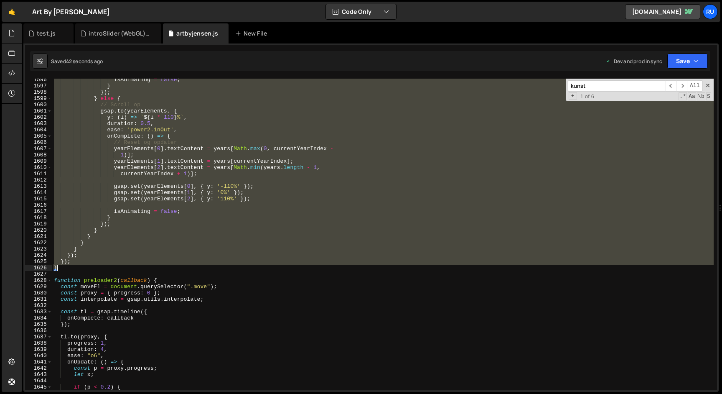
drag, startPoint x: 55, startPoint y: 155, endPoint x: 218, endPoint y: 270, distance: 199.2
click at [218, 270] on div "isAnimating = false ; } }) ; } else { // Scroll op gsap . to ( yearElements , {…" at bounding box center [383, 238] width 662 height 324
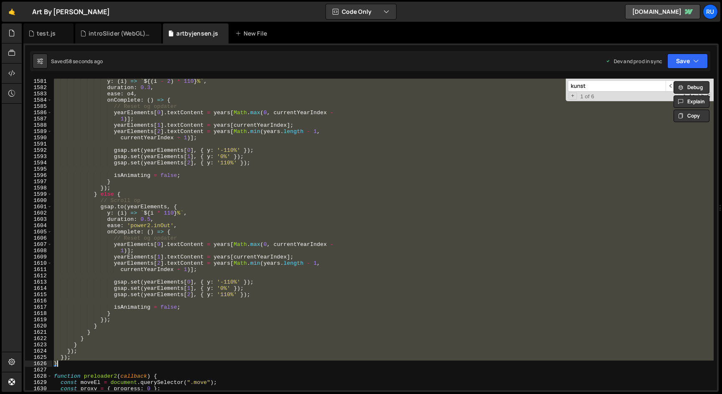
scroll to position [9557, 0]
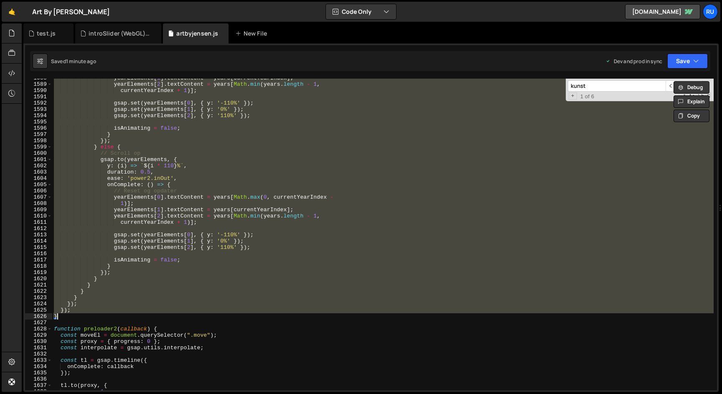
paste textarea
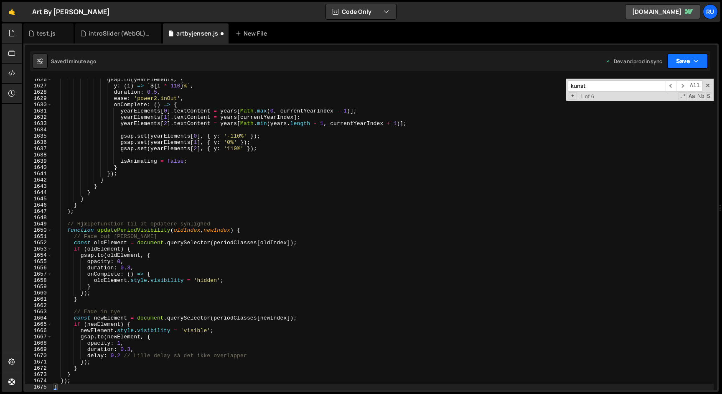
click at [685, 61] on button "Save" at bounding box center [687, 60] width 41 height 15
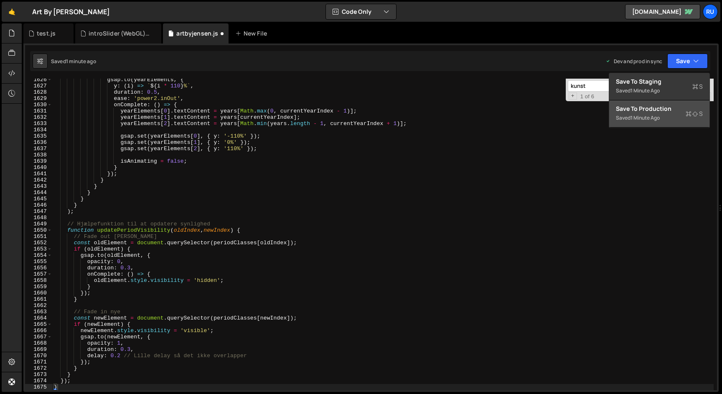
click at [654, 120] on div "1 minute ago" at bounding box center [645, 117] width 29 height 7
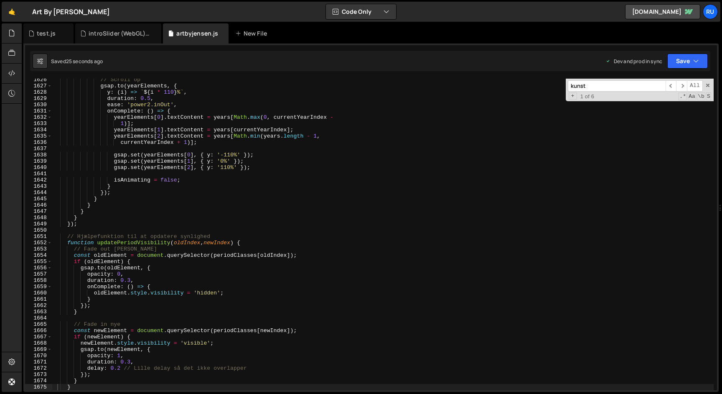
click at [272, 207] on div "// Scroll op gsap . to ( yearElements , { y : ( i ) => ` ${ i * 110 } % ` , dur…" at bounding box center [383, 238] width 662 height 324
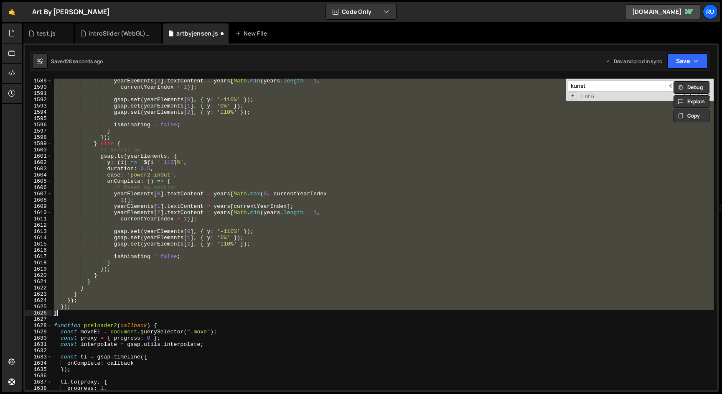
scroll to position [9538, 0]
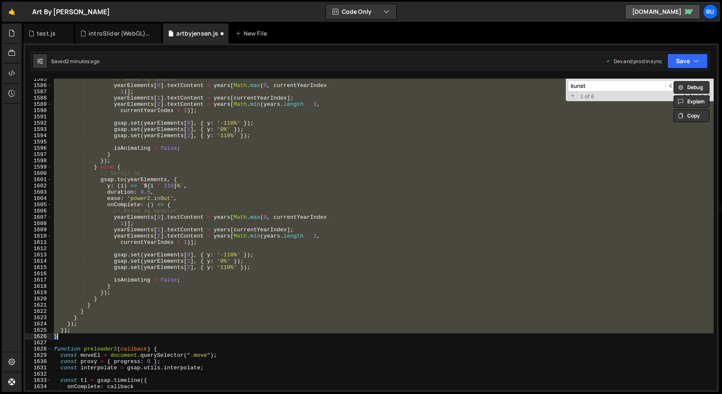
paste textarea
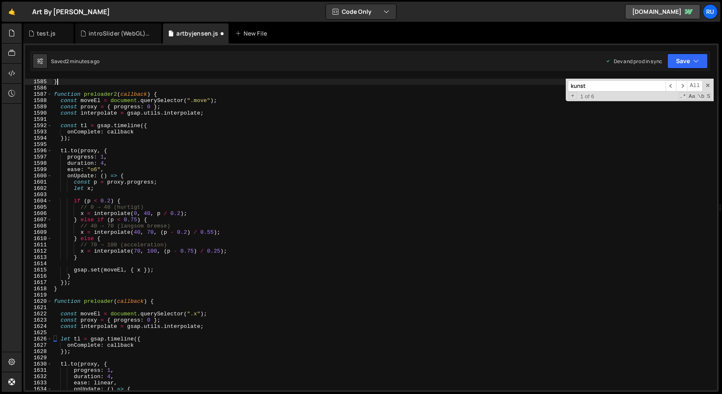
scroll to position [9710, 0]
click at [690, 62] on button "Save" at bounding box center [687, 60] width 41 height 15
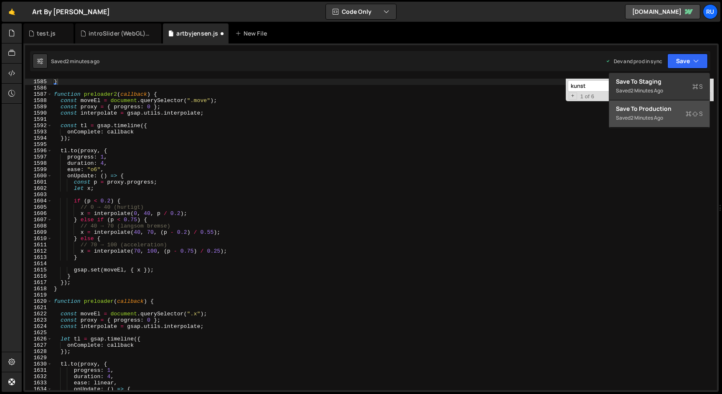
click at [666, 113] on div "Saved 2 minutes ago" at bounding box center [659, 118] width 87 height 10
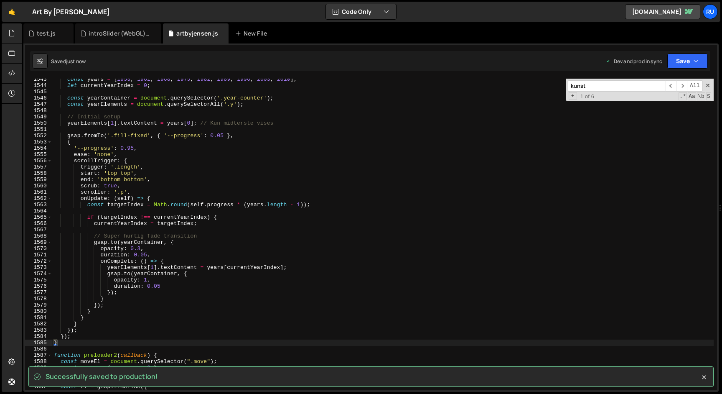
scroll to position [9458, 0]
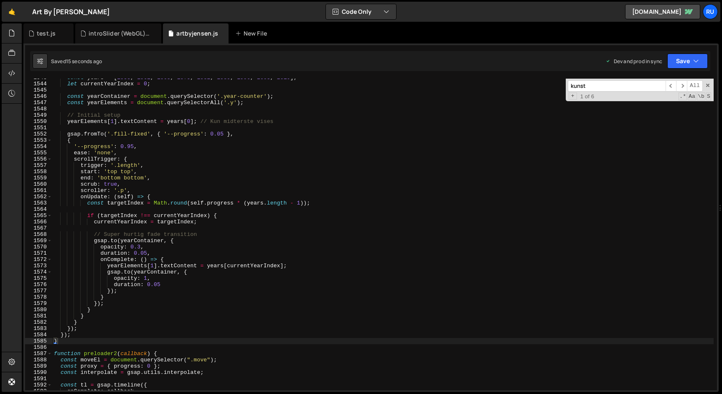
type textarea "currentYearIndex = targetIndex;"
click at [237, 225] on div "const years = [ 1953 , 1961 , 1968 , 1975 , 1982 , 1989 , 1996 , 2003 , 2010 ] …" at bounding box center [383, 236] width 662 height 324
click at [188, 208] on div "const years = [ 1953 , 1961 , 1968 , 1975 , 1982 , 1989 , 1996 , 2003 , 2010 ] …" at bounding box center [383, 236] width 662 height 324
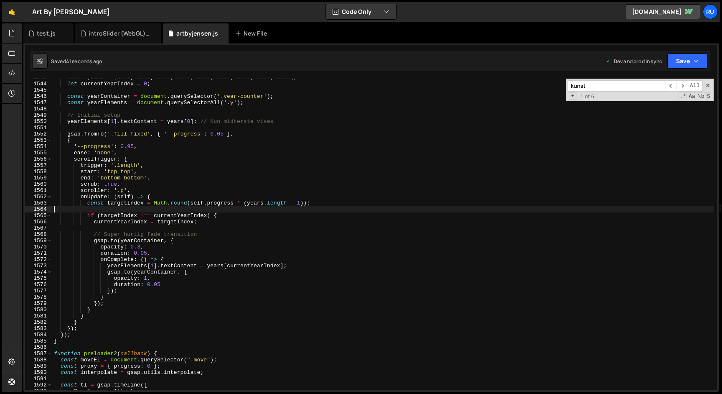
click at [173, 166] on div "const years = [ 1953 , 1961 , 1968 , 1975 , 1982 , 1989 , 1996 , 2003 , 2010 ] …" at bounding box center [383, 236] width 662 height 324
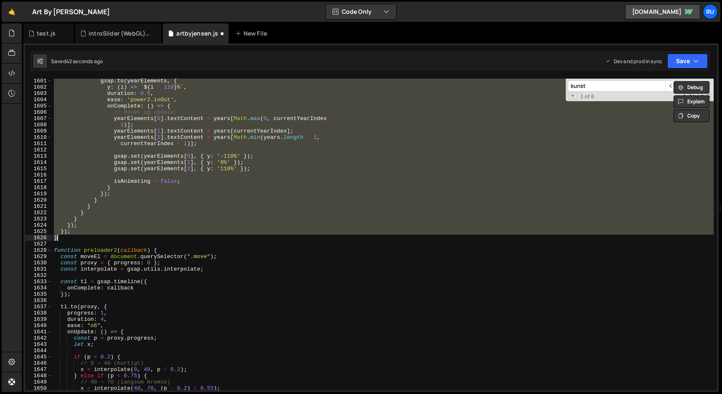
paste textarea
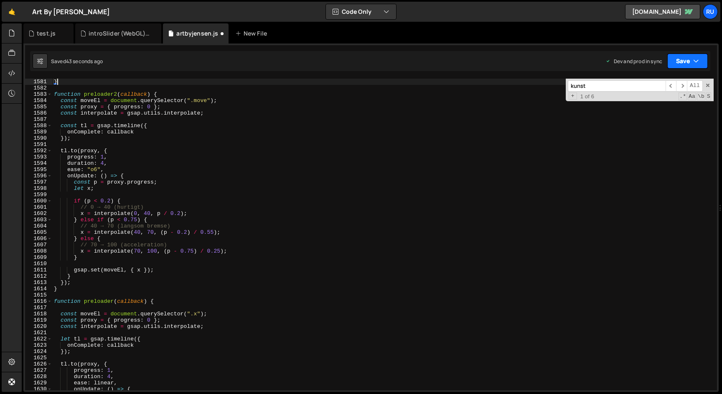
click at [694, 61] on icon "button" at bounding box center [696, 61] width 6 height 8
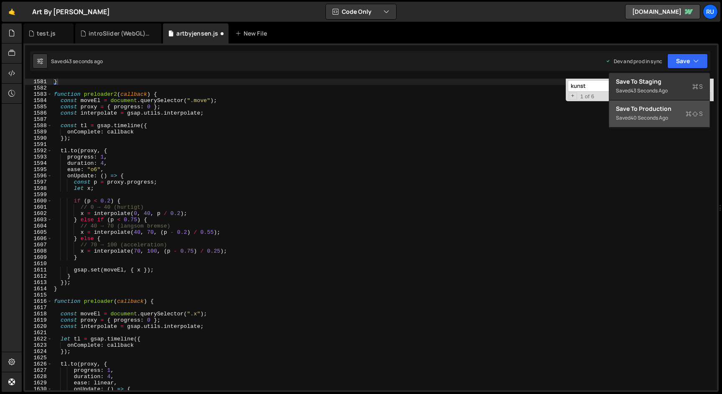
click at [678, 113] on div "Saved 40 seconds ago" at bounding box center [659, 118] width 87 height 10
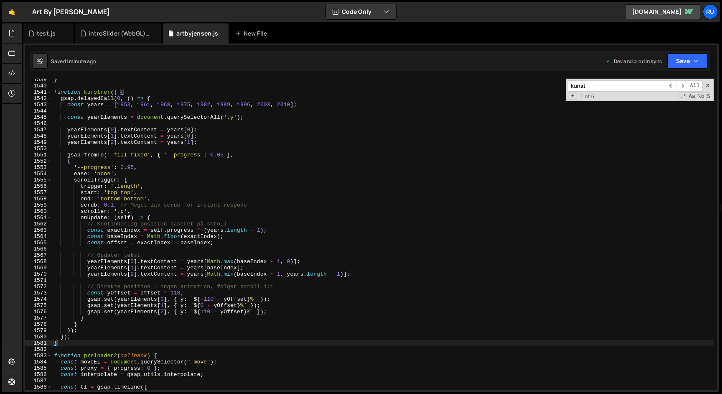
scroll to position [9444, 0]
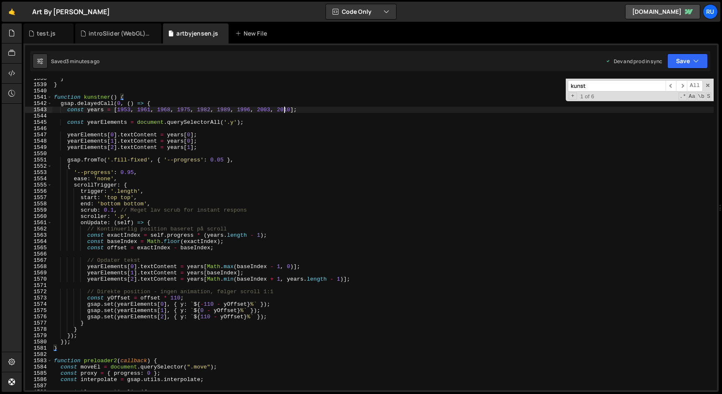
click at [284, 108] on div "} } function kunstner ( ) { gsap . delayedCall ( 0 , ( ) => { const years = [ 1…" at bounding box center [383, 237] width 662 height 324
click at [291, 111] on div "} } function kunstner ( ) { gsap . delayedCall ( 0 , ( ) => { const years = [ 1…" at bounding box center [383, 234] width 662 height 311
paste textarea "2010"
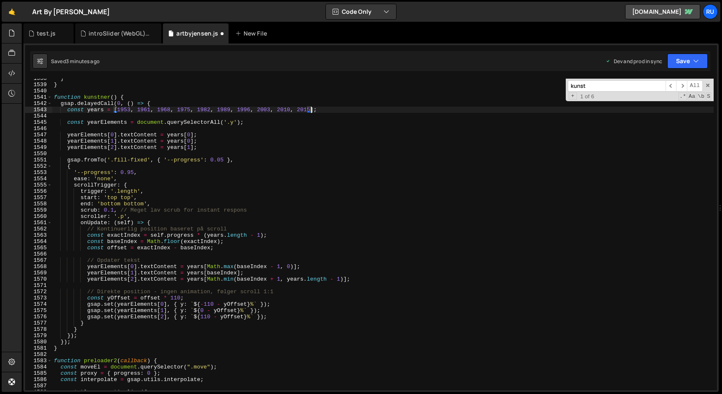
scroll to position [0, 19]
click at [673, 64] on button "Save" at bounding box center [687, 60] width 41 height 15
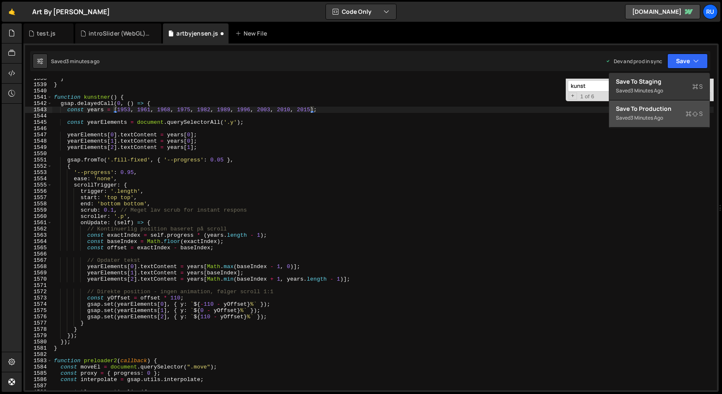
click at [646, 125] on button "Save to Production S Saved 3 minutes ago" at bounding box center [659, 113] width 100 height 27
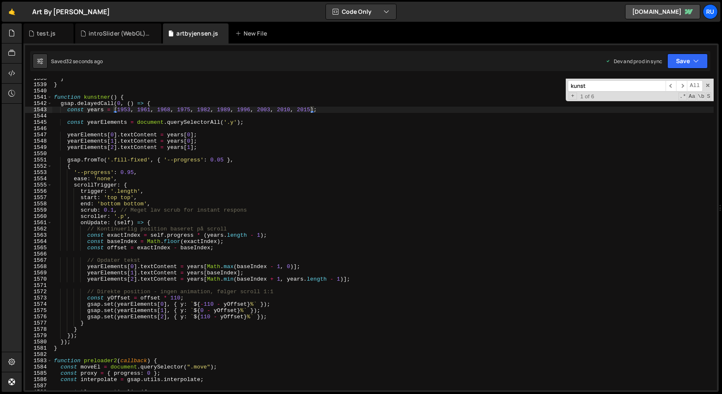
click at [305, 108] on div "} } function kunstner ( ) { gsap . delayedCall ( 0 , ( ) => { const years = [ 1…" at bounding box center [383, 237] width 662 height 324
click at [691, 59] on button "Save" at bounding box center [687, 60] width 41 height 15
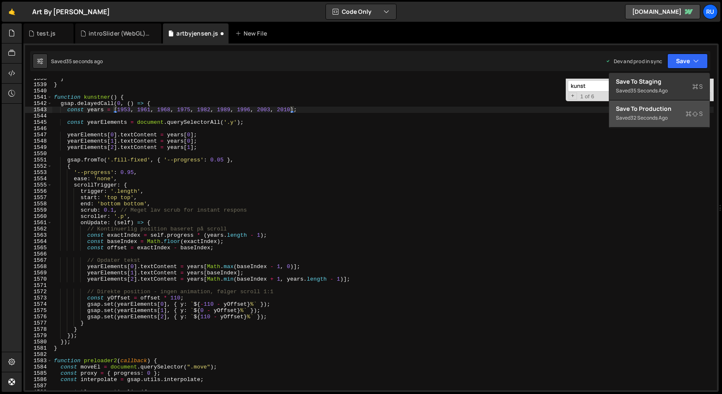
click at [677, 113] on div "Saved 32 seconds ago" at bounding box center [659, 118] width 87 height 10
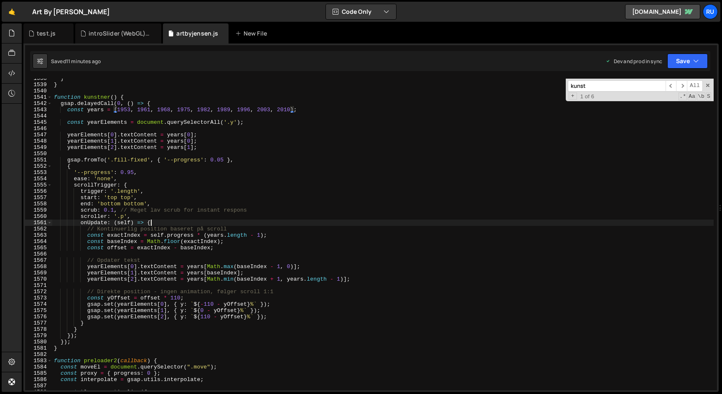
click at [226, 220] on div "} } function kunstner ( ) { gsap . delayedCall ( 0 , ( ) => { const years = [ 1…" at bounding box center [383, 237] width 662 height 324
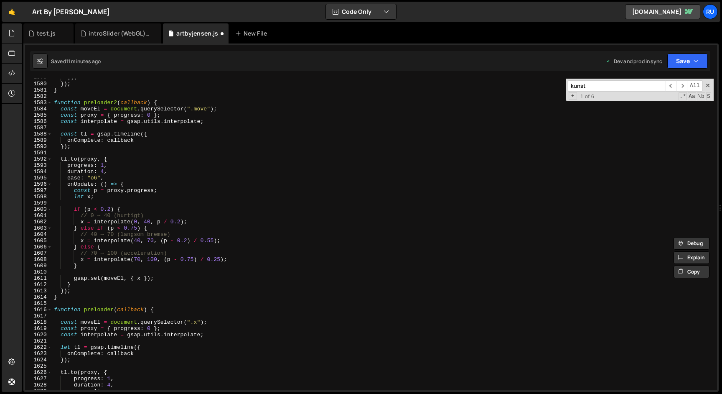
scroll to position [9663, 0]
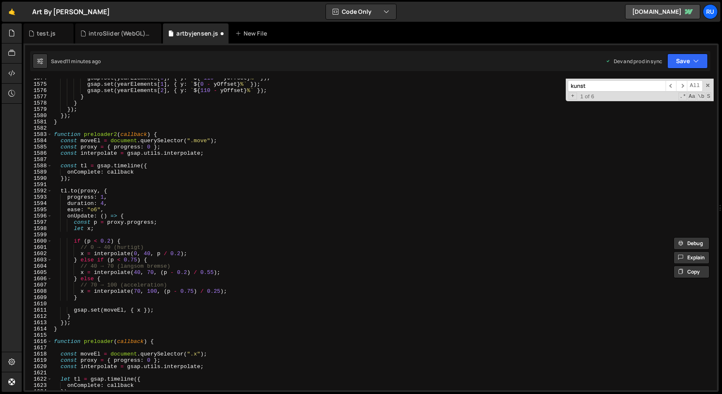
click at [397, 209] on div "gsap . set ( yearElements [ 0 ] , { y : ` ${ - 110 - yOffset } % ` }) ; gsap . …" at bounding box center [383, 237] width 662 height 324
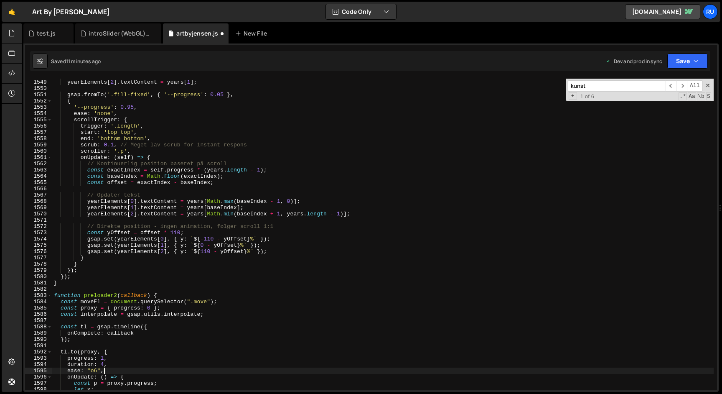
scroll to position [9442, 0]
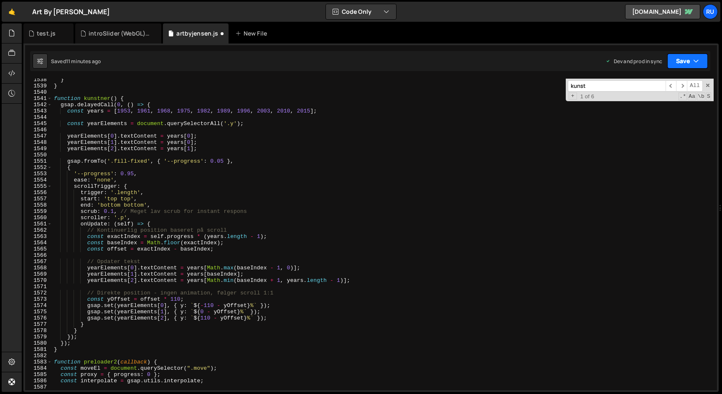
click at [689, 63] on button "Save" at bounding box center [687, 60] width 41 height 15
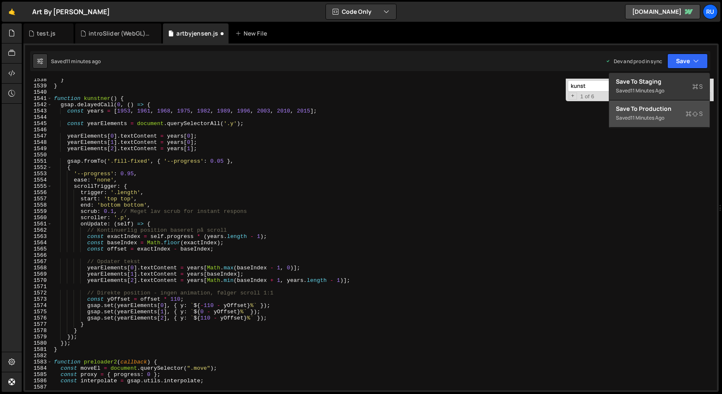
click at [672, 110] on div "Save to Production S" at bounding box center [659, 108] width 87 height 8
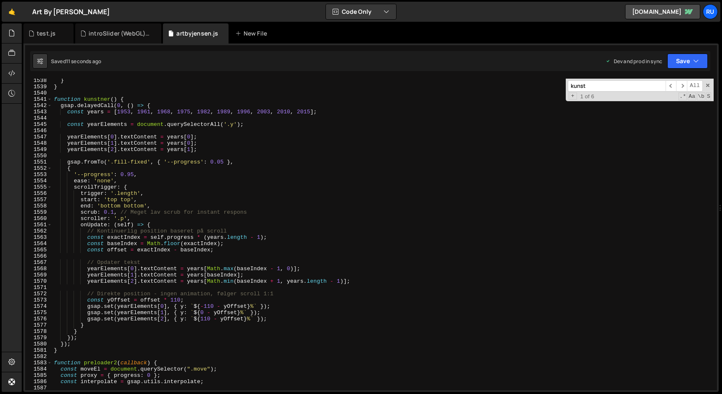
scroll to position [9447, 0]
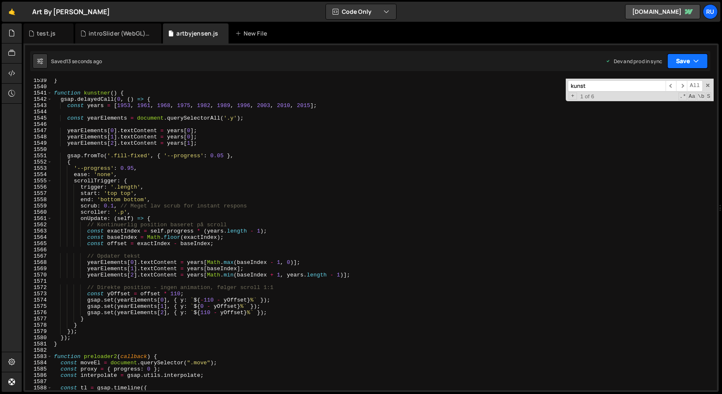
click at [684, 63] on button "Save" at bounding box center [687, 60] width 41 height 15
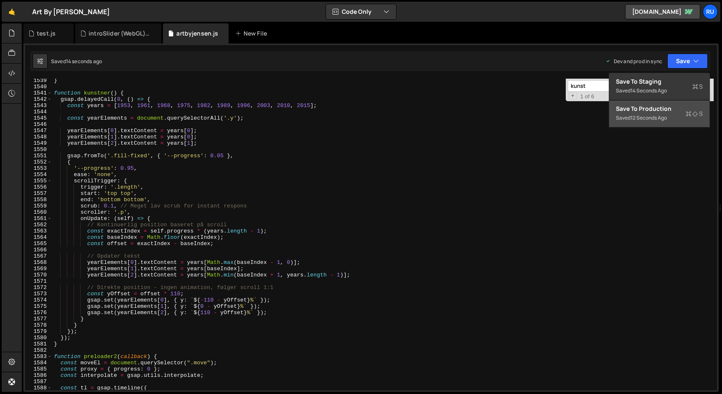
click at [673, 117] on div "Saved 12 seconds ago" at bounding box center [659, 118] width 87 height 10
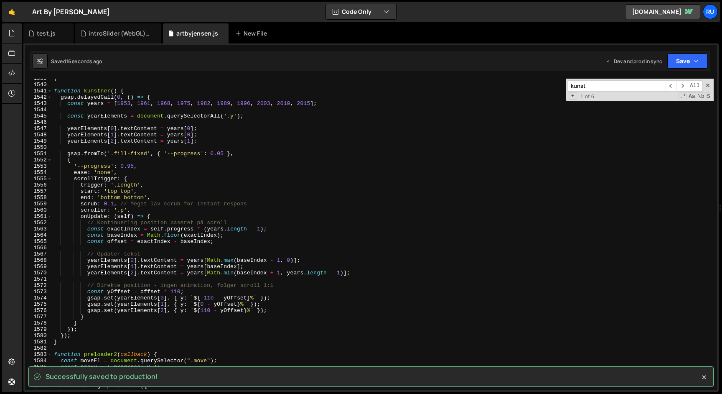
scroll to position [9449, 0]
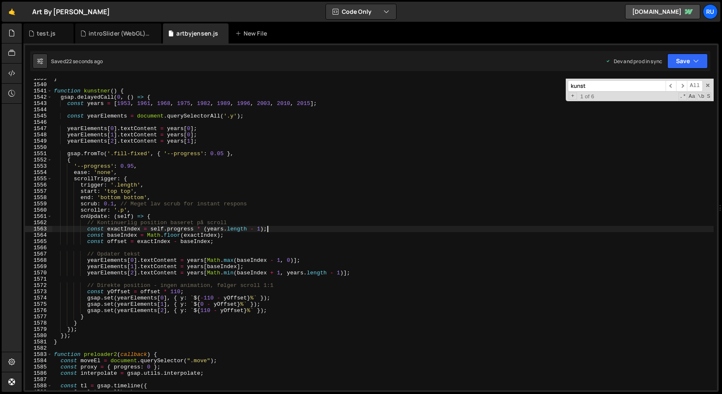
click at [310, 226] on div "} function kunstner ( ) { gsap . delayedCall ( 0 , ( ) => { const years = [ 195…" at bounding box center [383, 237] width 662 height 324
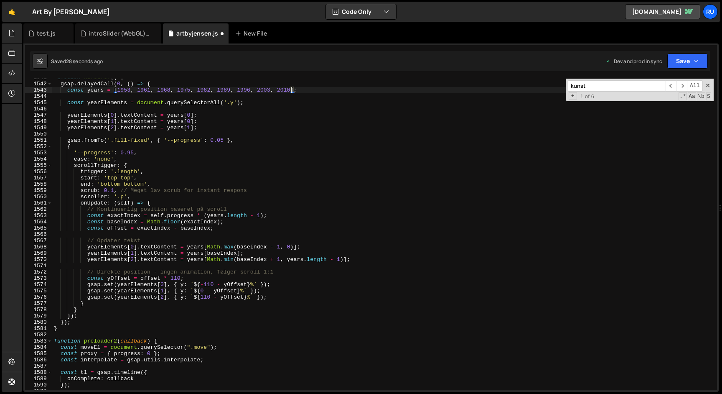
scroll to position [9482, 0]
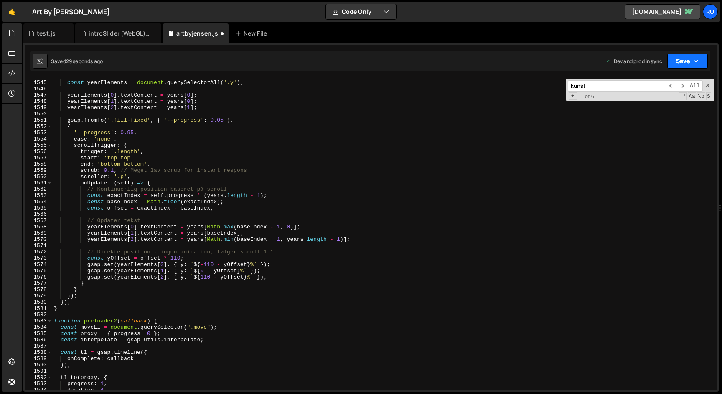
click at [687, 56] on button "Save" at bounding box center [687, 60] width 41 height 15
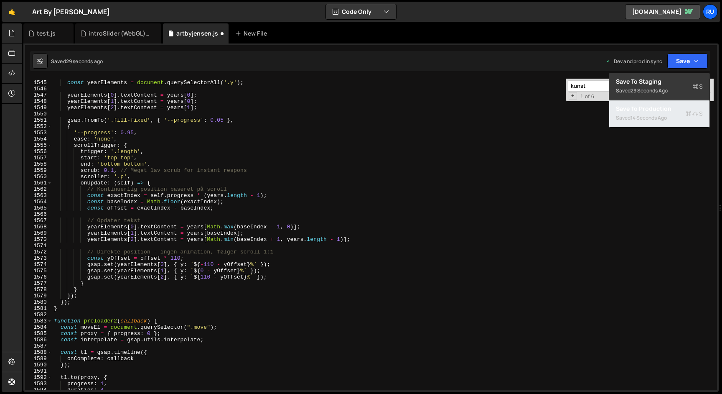
click at [675, 109] on div "Save to Production S" at bounding box center [659, 108] width 87 height 8
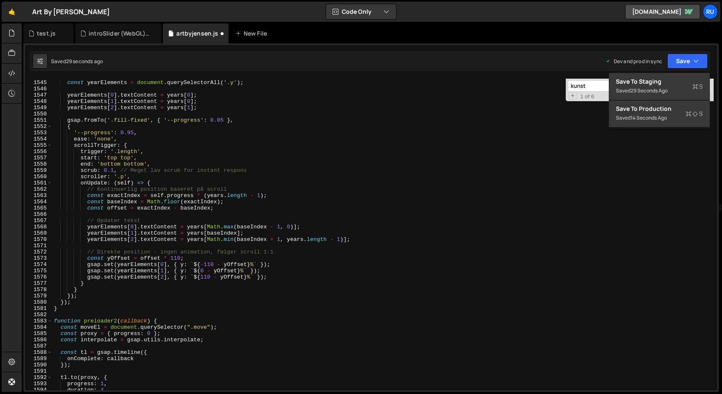
scroll to position [9319, 0]
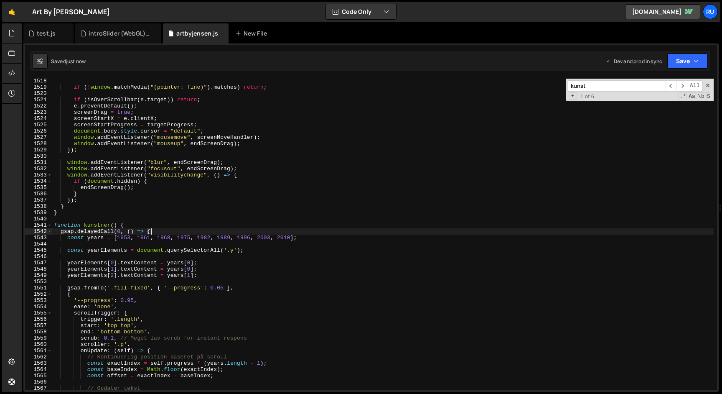
click at [346, 233] on div "if ( ! window . matchMedia ( "(pointer: fine)" ) . matches ) return ; if ( isOv…" at bounding box center [383, 240] width 662 height 324
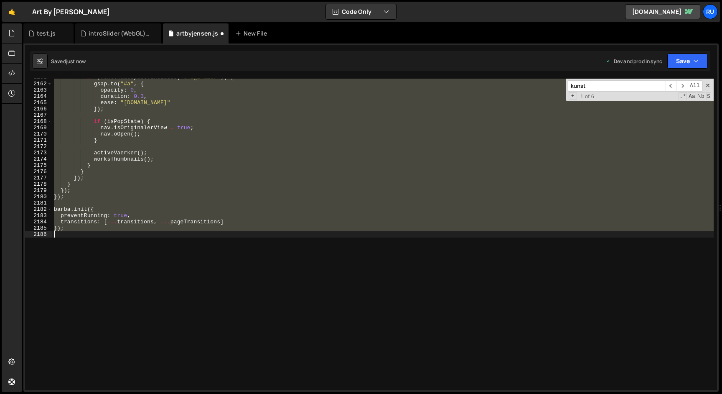
type textarea "}); }"
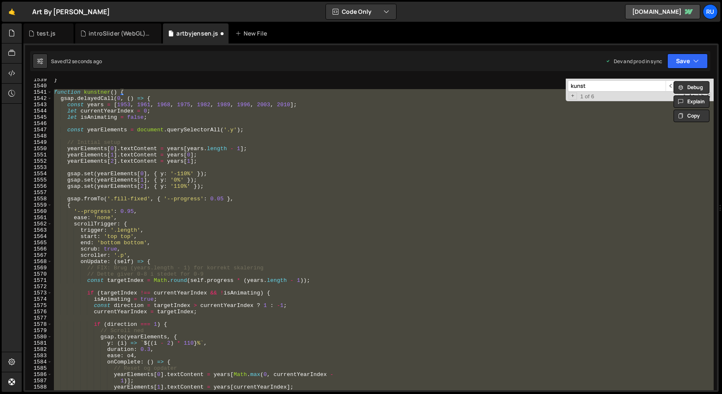
scroll to position [9205, 0]
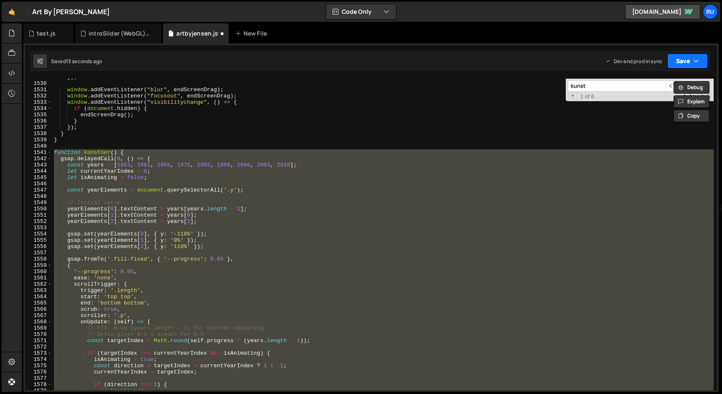
click at [695, 63] on icon "button" at bounding box center [696, 61] width 6 height 8
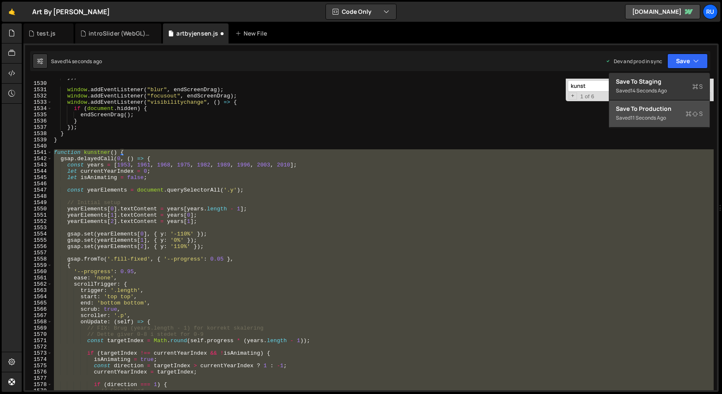
click at [660, 117] on div "11 seconds ago" at bounding box center [649, 117] width 36 height 7
